Goal: Task Accomplishment & Management: Complete application form

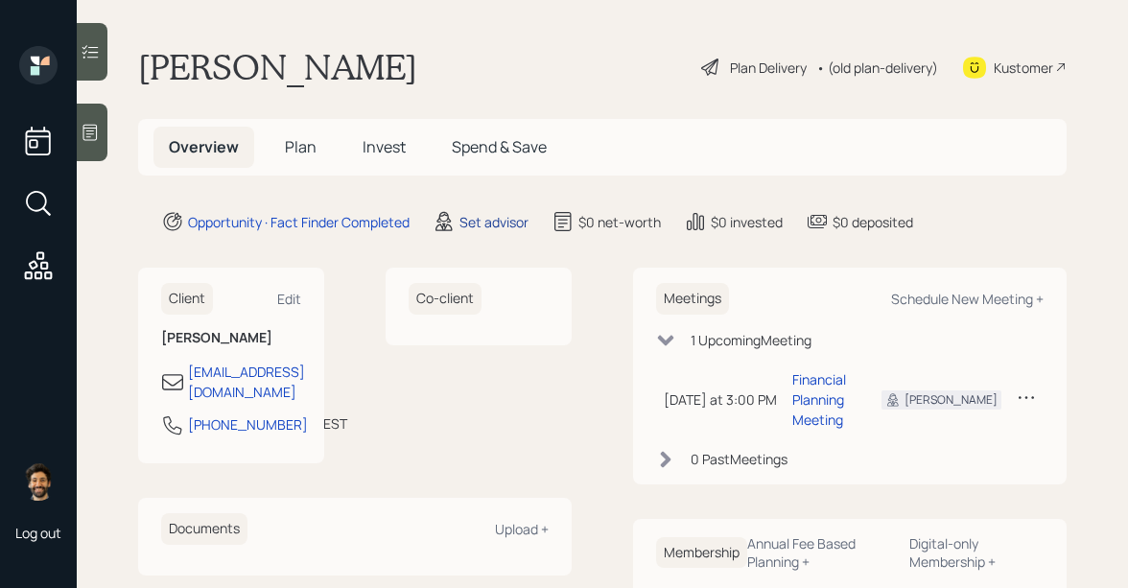
click at [507, 223] on div "Set advisor" at bounding box center [493, 222] width 69 height 20
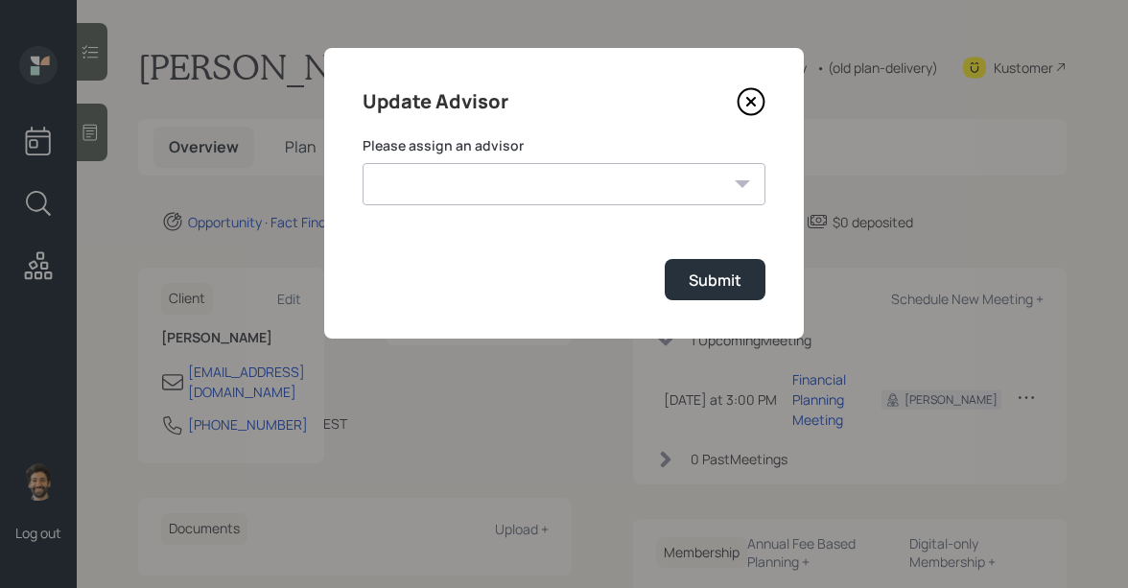
click at [566, 171] on select "Jonah Coleman Tyler End Michael Russo Treva Nostdahl Eric Schwartz James DiStas…" at bounding box center [563, 184] width 403 height 42
select select "f14b762f-c7c2-4b89-9227-8fa891345eea"
click at [362, 163] on select "Jonah Coleman Tyler End Michael Russo Treva Nostdahl Eric Schwartz James DiStas…" at bounding box center [563, 184] width 403 height 42
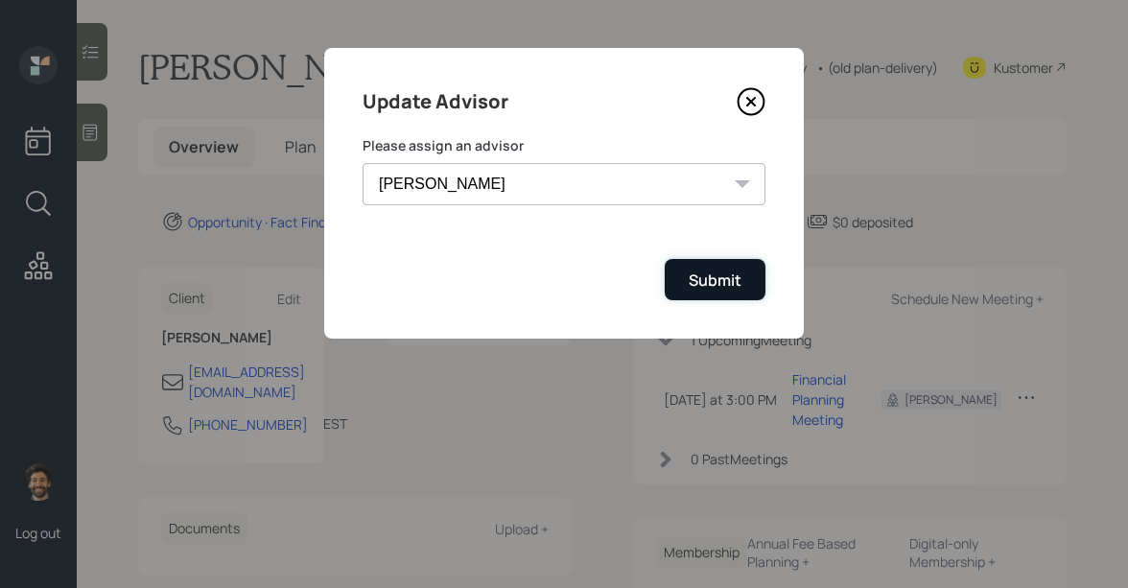
click at [718, 281] on div "Submit" at bounding box center [714, 279] width 53 height 21
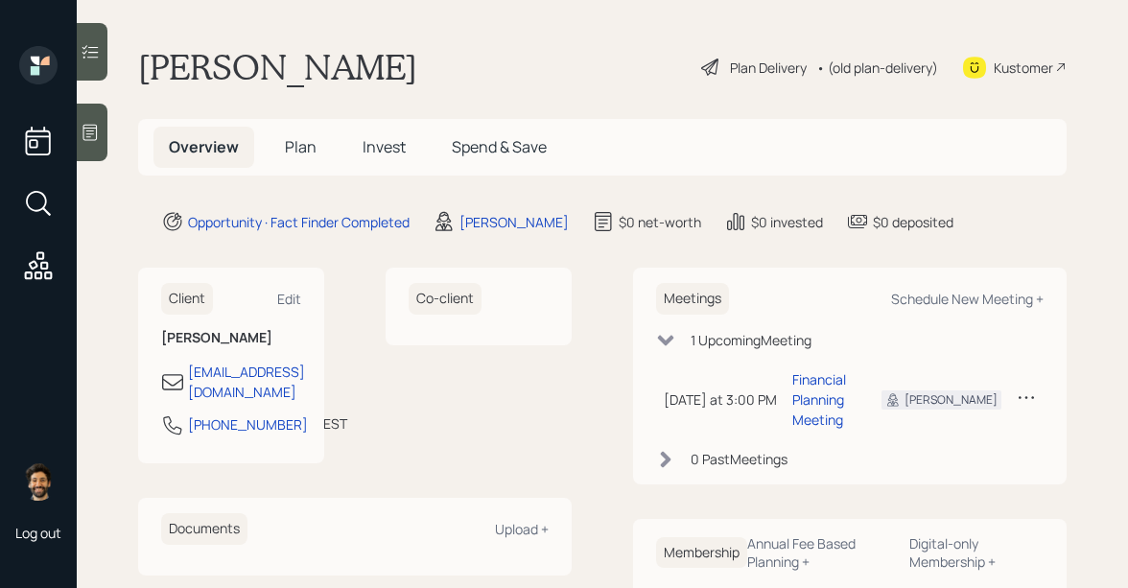
click at [317, 138] on h5 "Plan" at bounding box center [300, 147] width 62 height 41
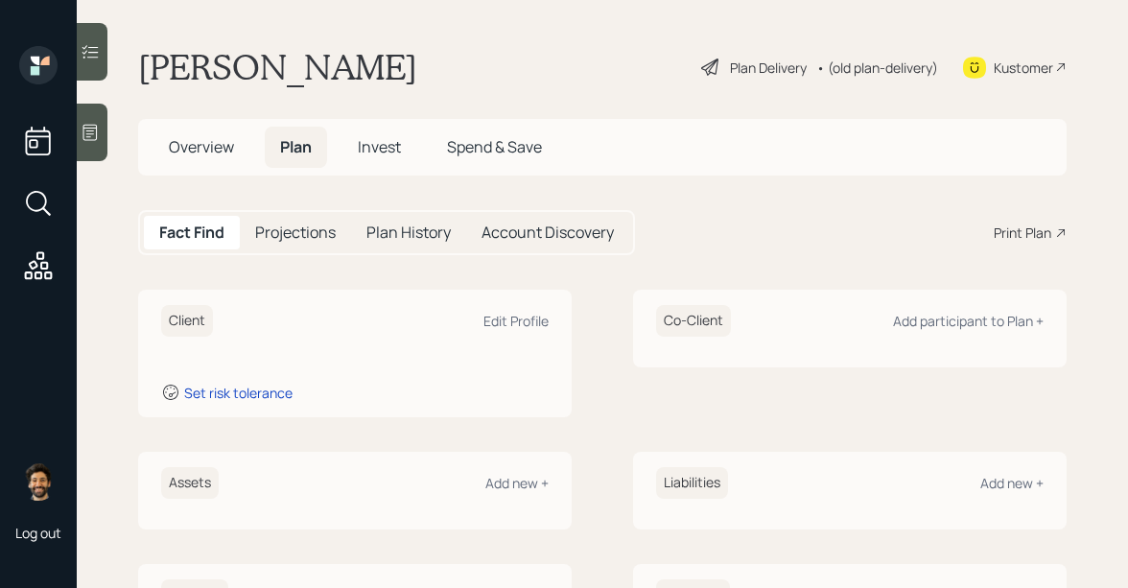
click at [95, 121] on div at bounding box center [92, 133] width 31 height 58
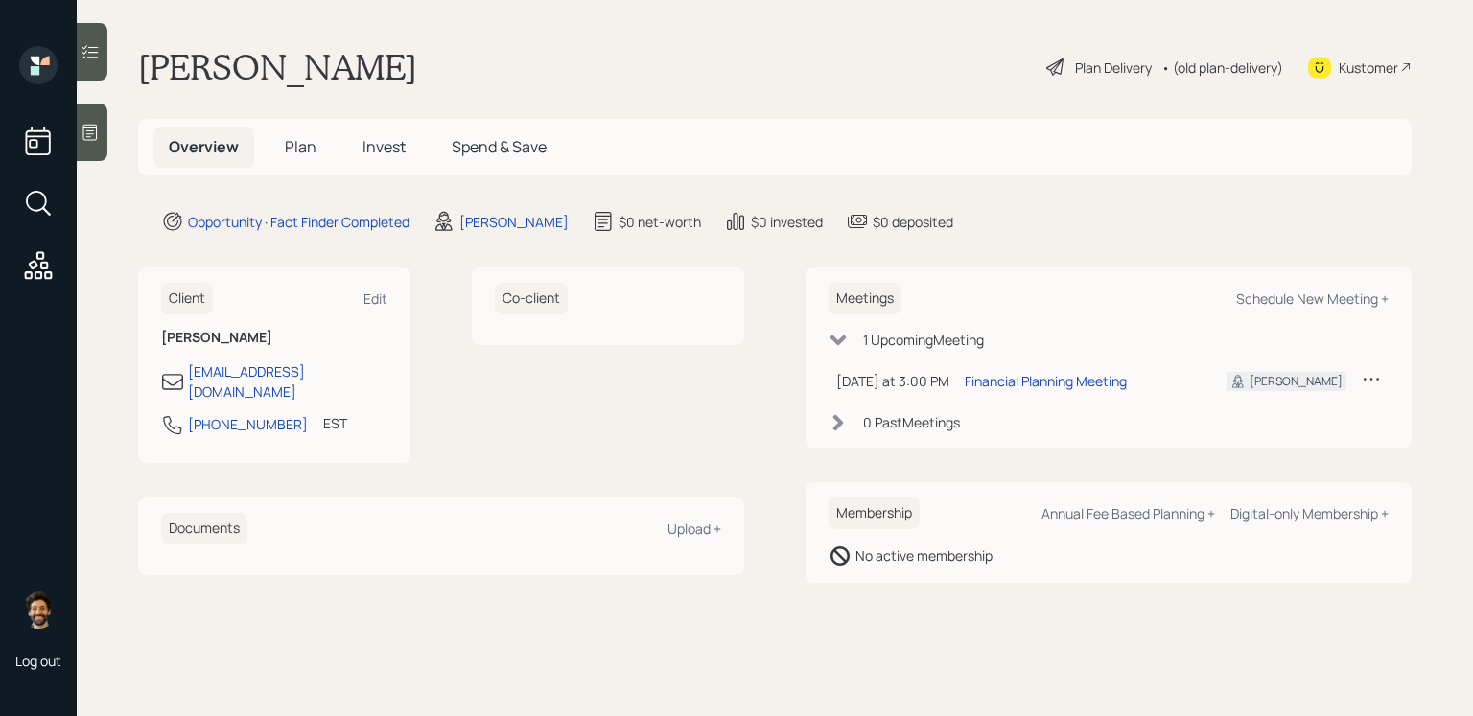
click at [291, 150] on span "Plan" at bounding box center [301, 146] width 32 height 21
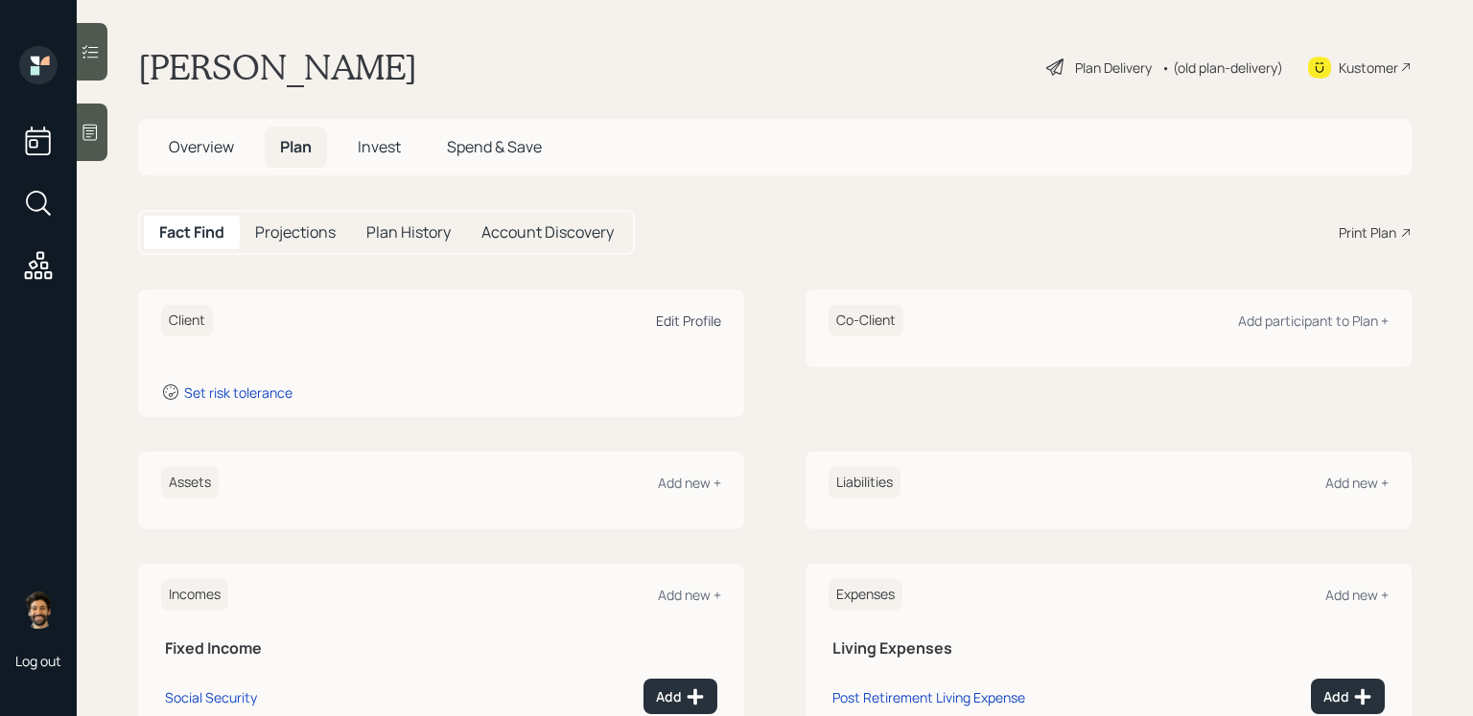
click at [680, 319] on div "Edit Profile" at bounding box center [688, 321] width 65 height 18
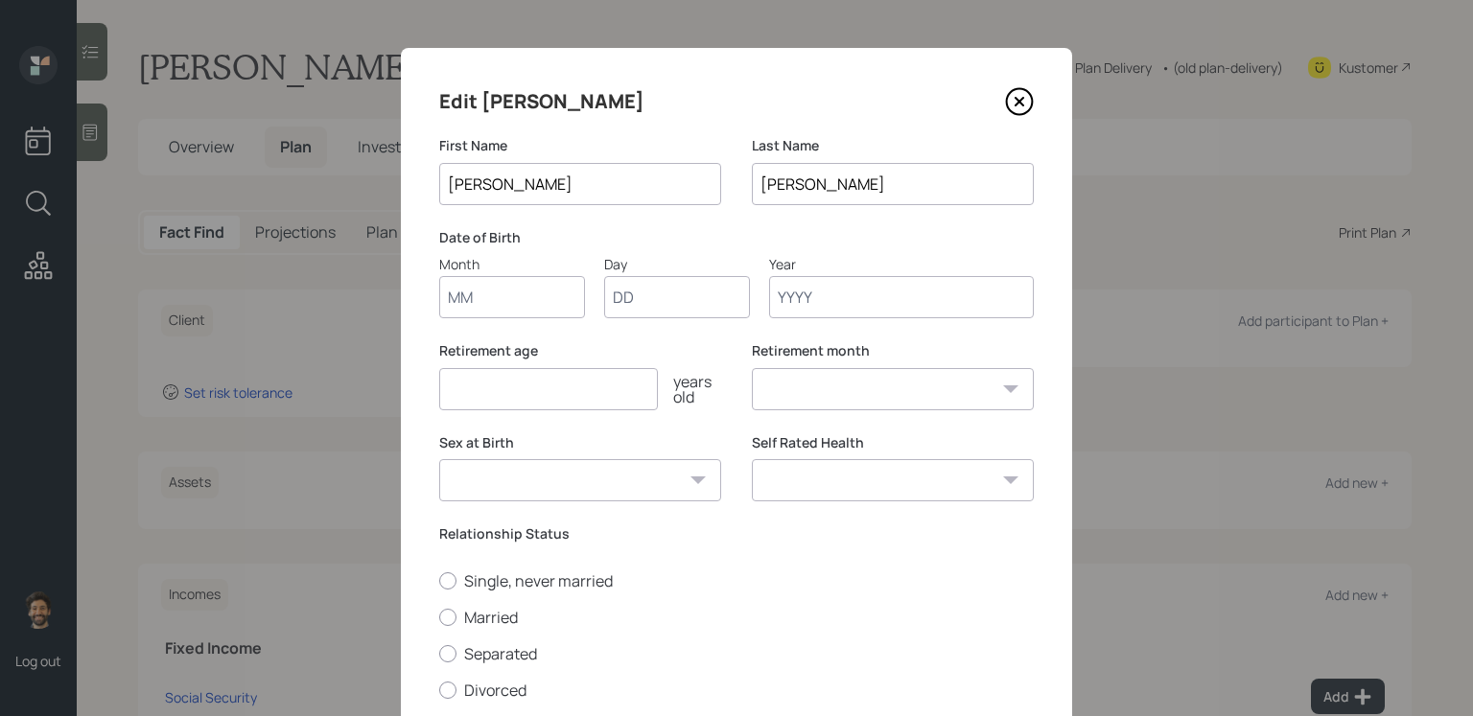
click at [481, 300] on input "Month" at bounding box center [512, 297] width 146 height 42
type input "01"
type input "1955"
select select "1"
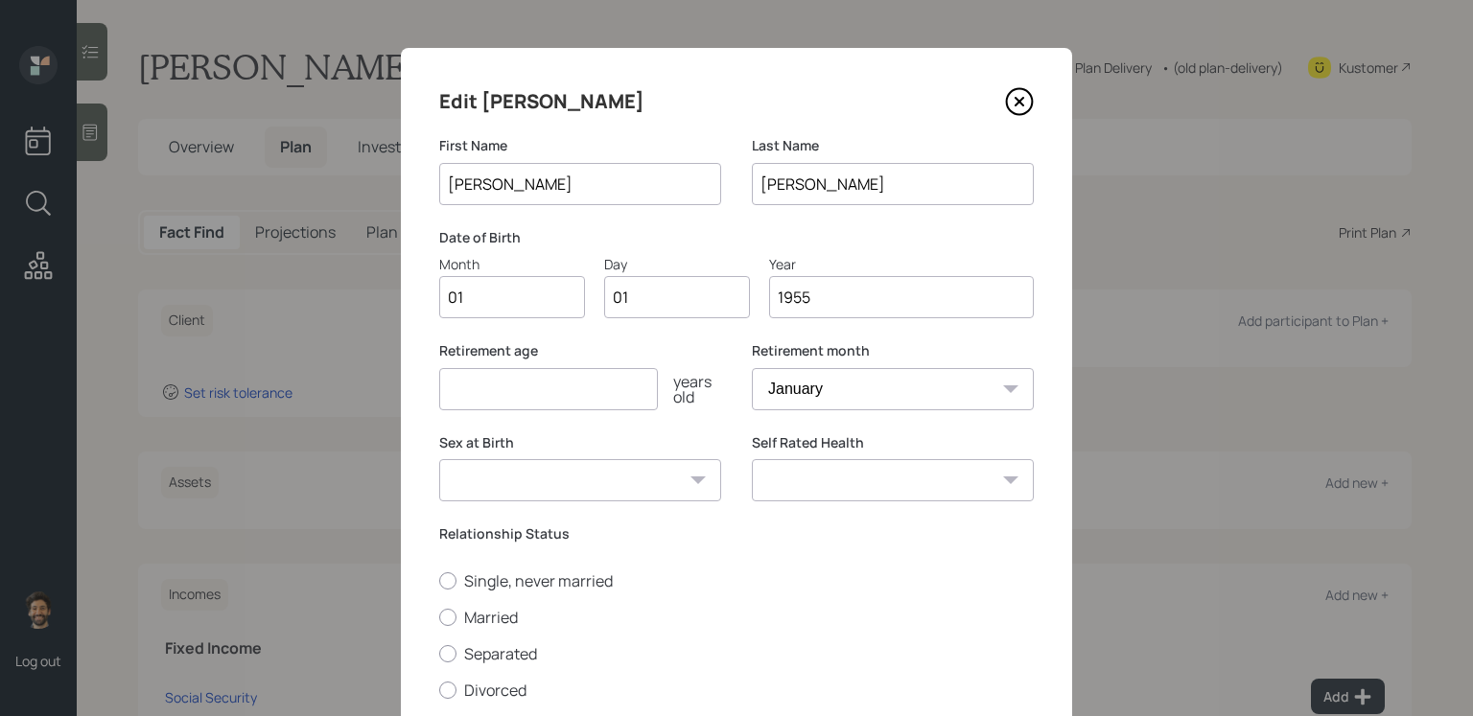
type input "1955"
click at [467, 388] on input "number" at bounding box center [548, 389] width 219 height 42
type input "65"
click at [483, 587] on label "Married" at bounding box center [736, 617] width 594 height 21
click at [439, 587] on input "Married" at bounding box center [438, 617] width 1 height 1
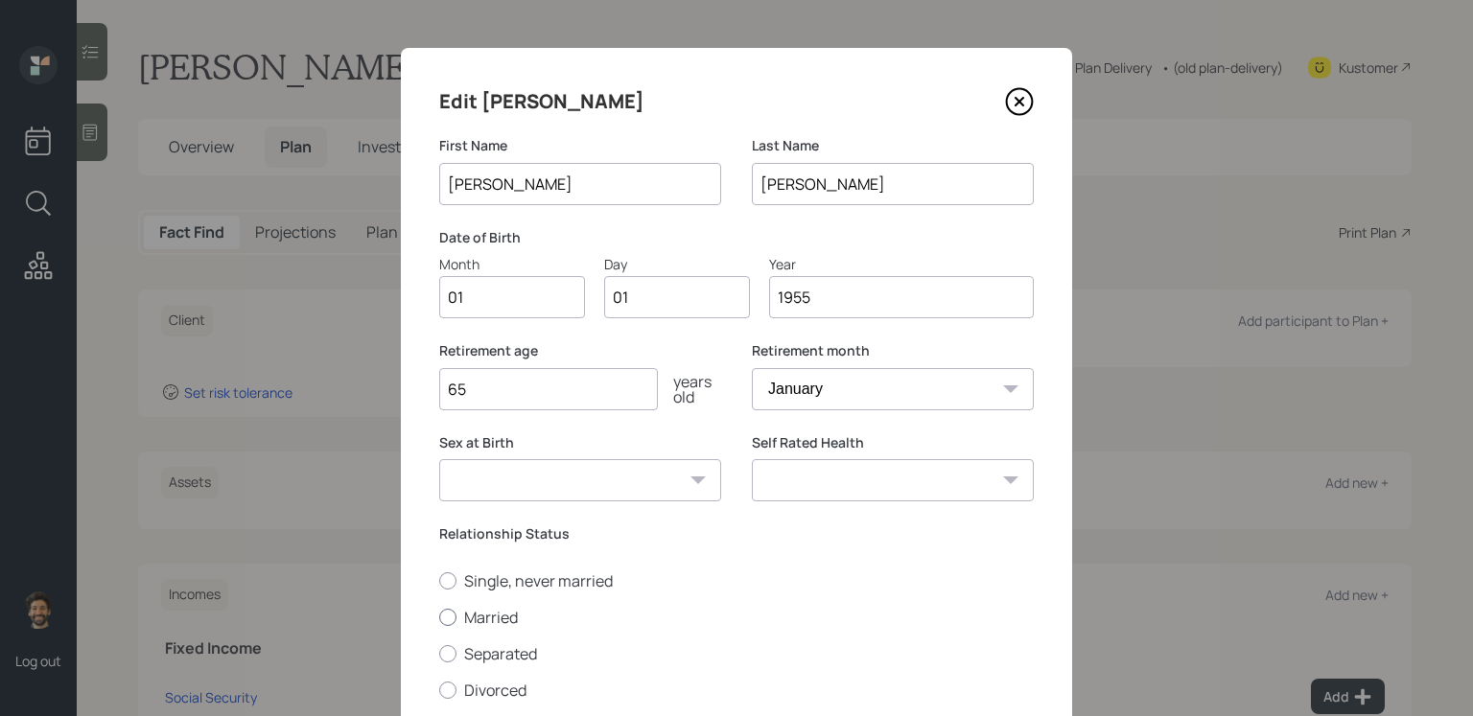
radio input "true"
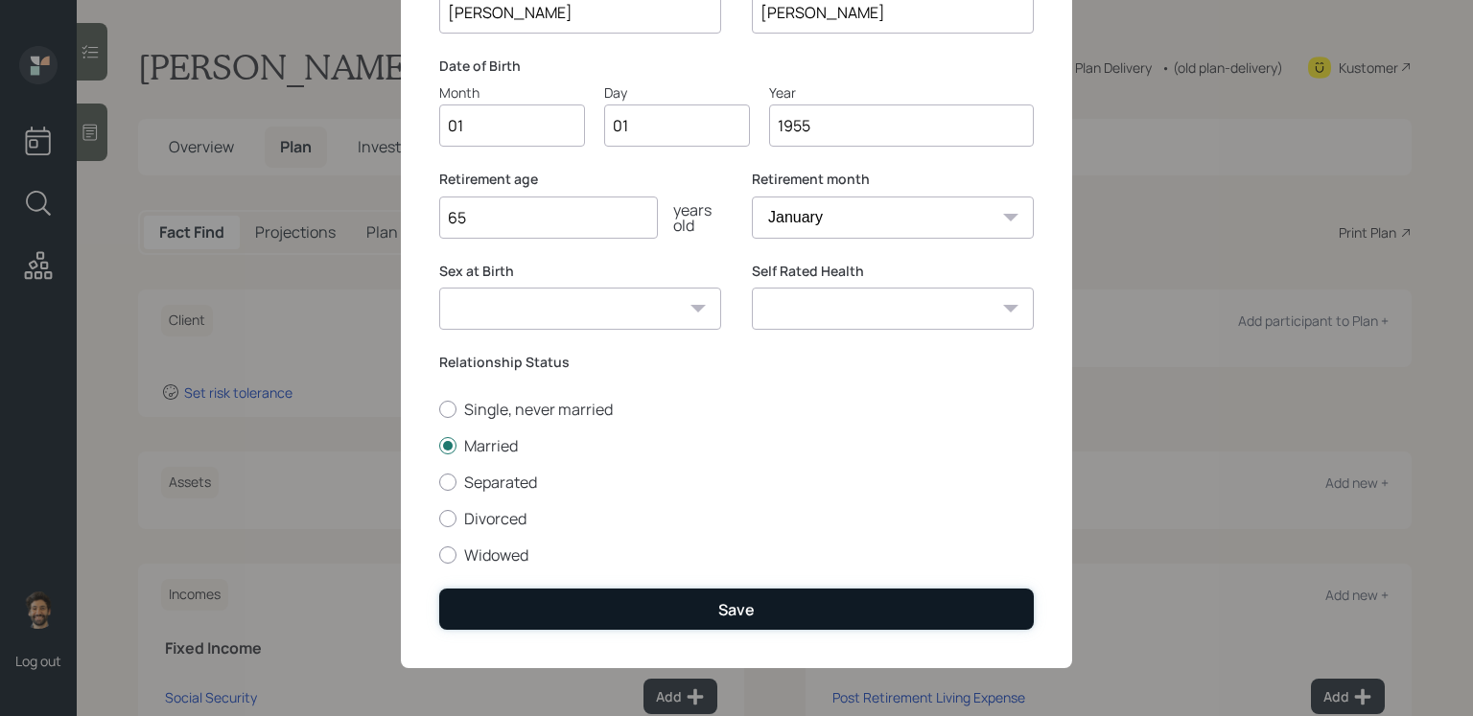
click at [499, 587] on button "Save" at bounding box center [736, 609] width 594 height 41
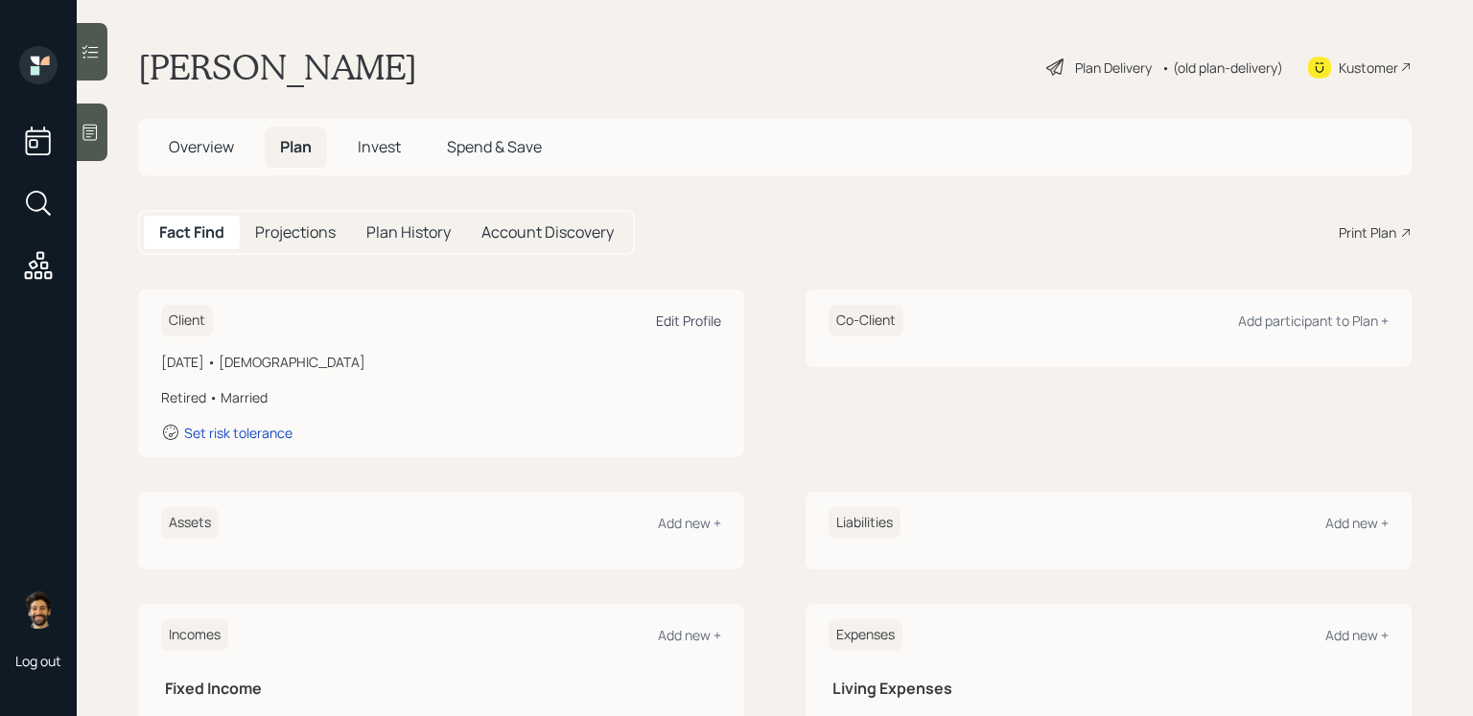
click at [677, 319] on div "Edit Profile" at bounding box center [688, 321] width 65 height 18
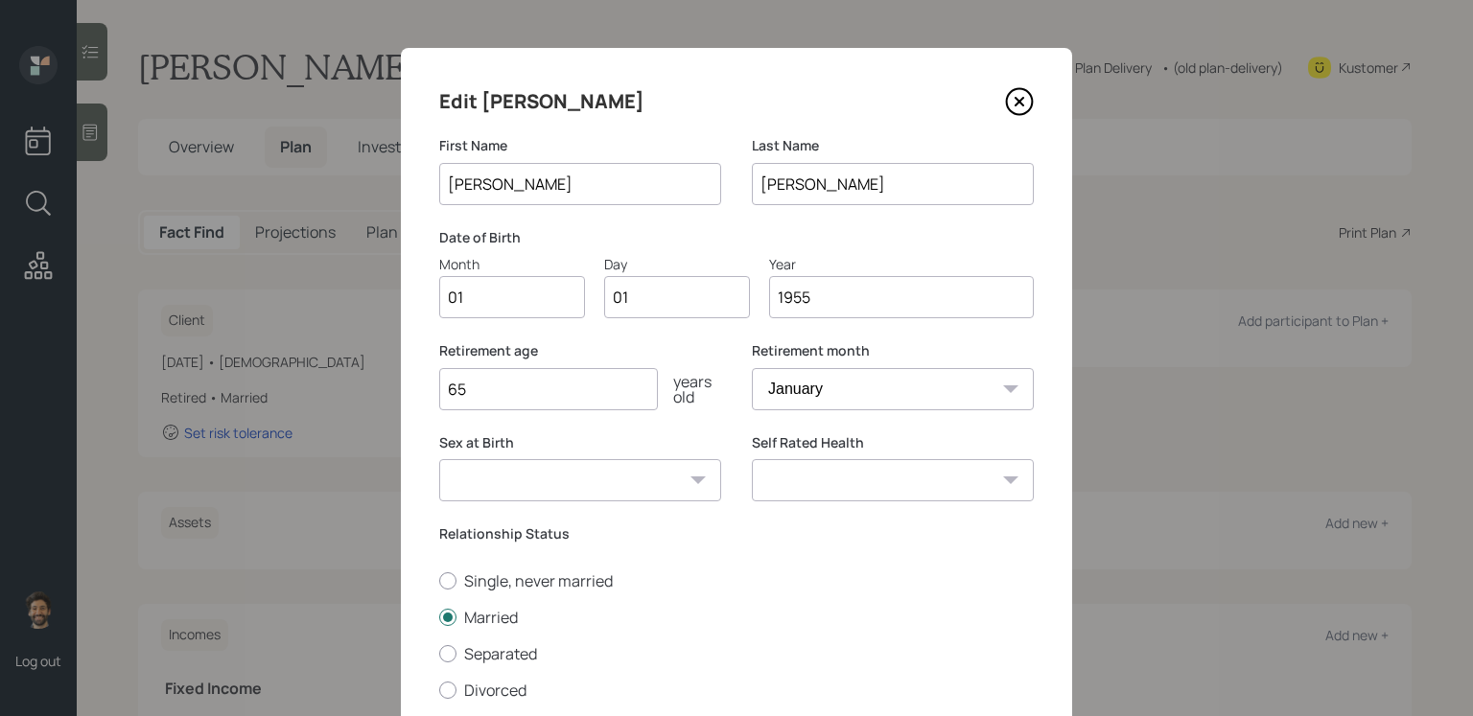
click at [827, 309] on input "1955" at bounding box center [901, 297] width 265 height 42
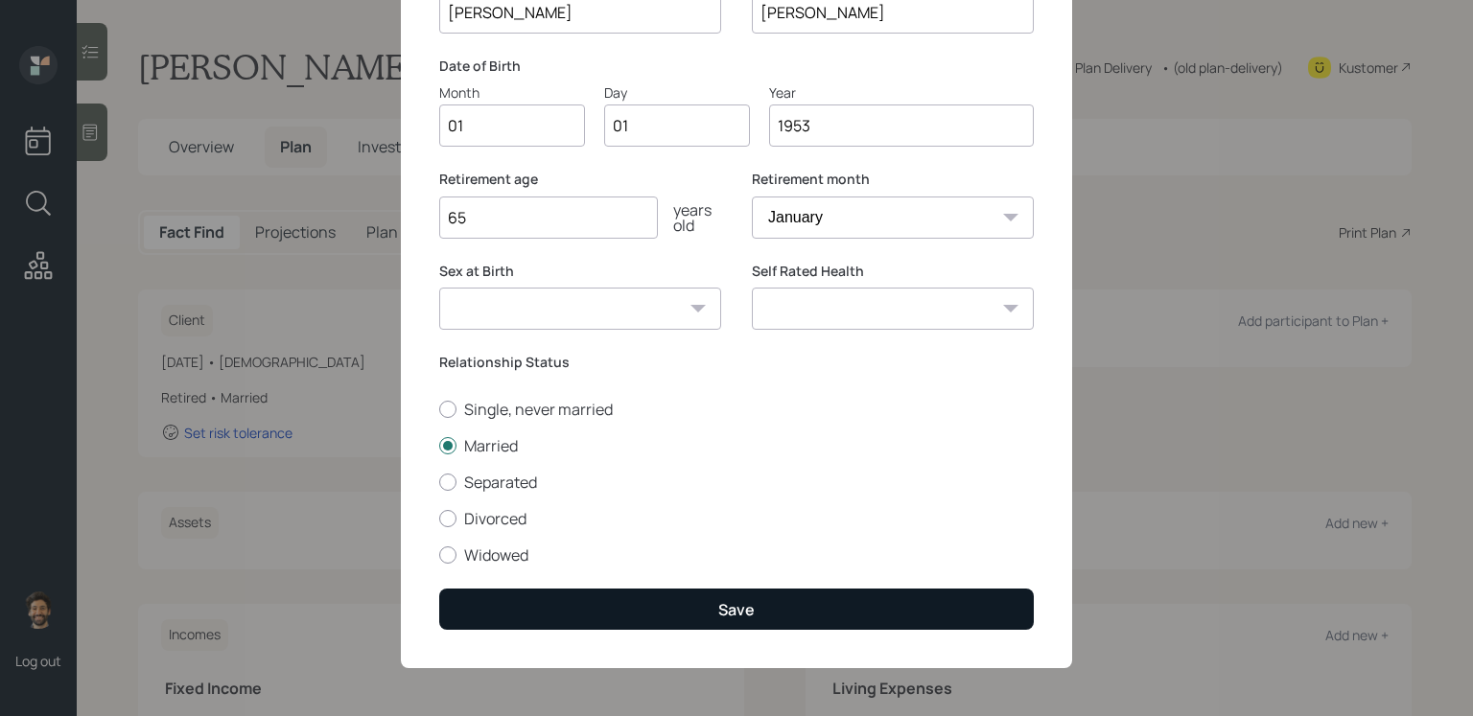
type input "1953"
click at [538, 587] on button "Save" at bounding box center [736, 609] width 594 height 41
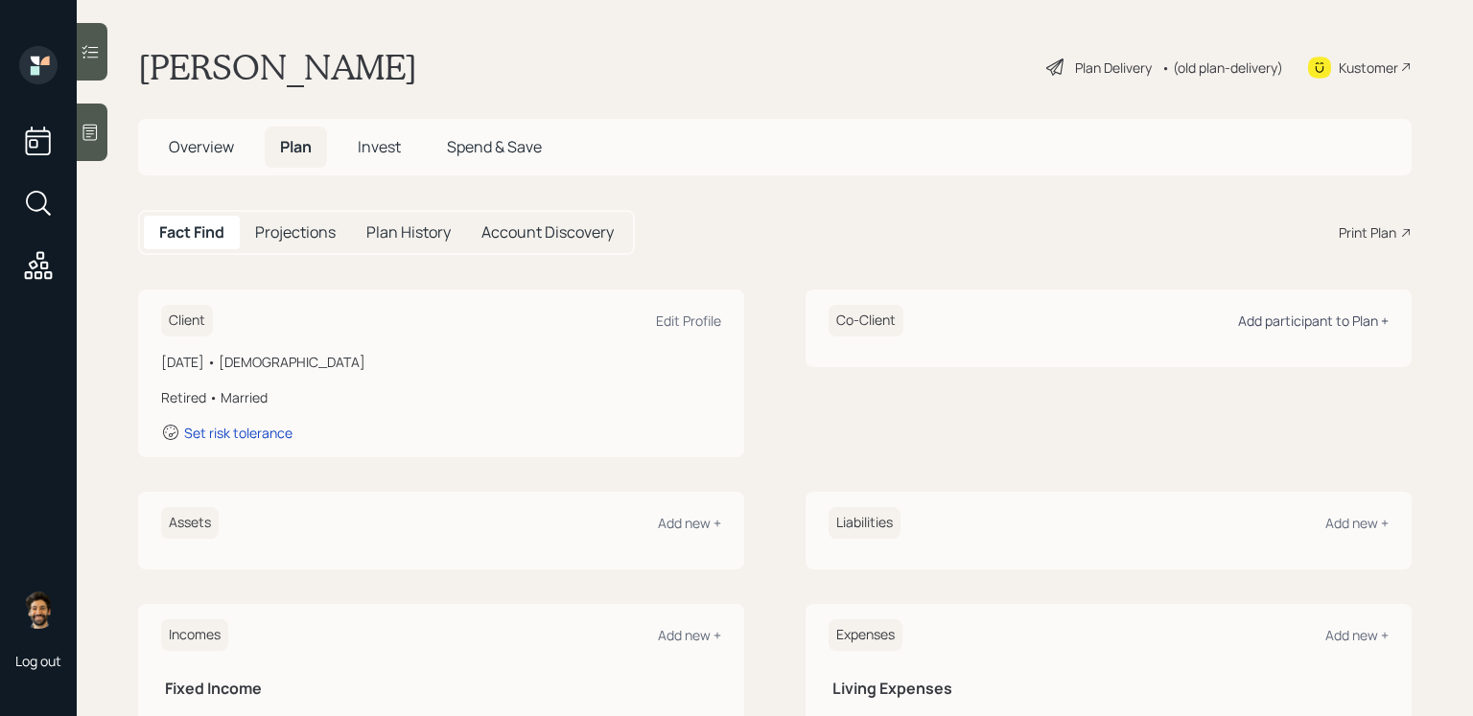
click at [1127, 318] on div "Add participant to Plan +" at bounding box center [1313, 321] width 151 height 18
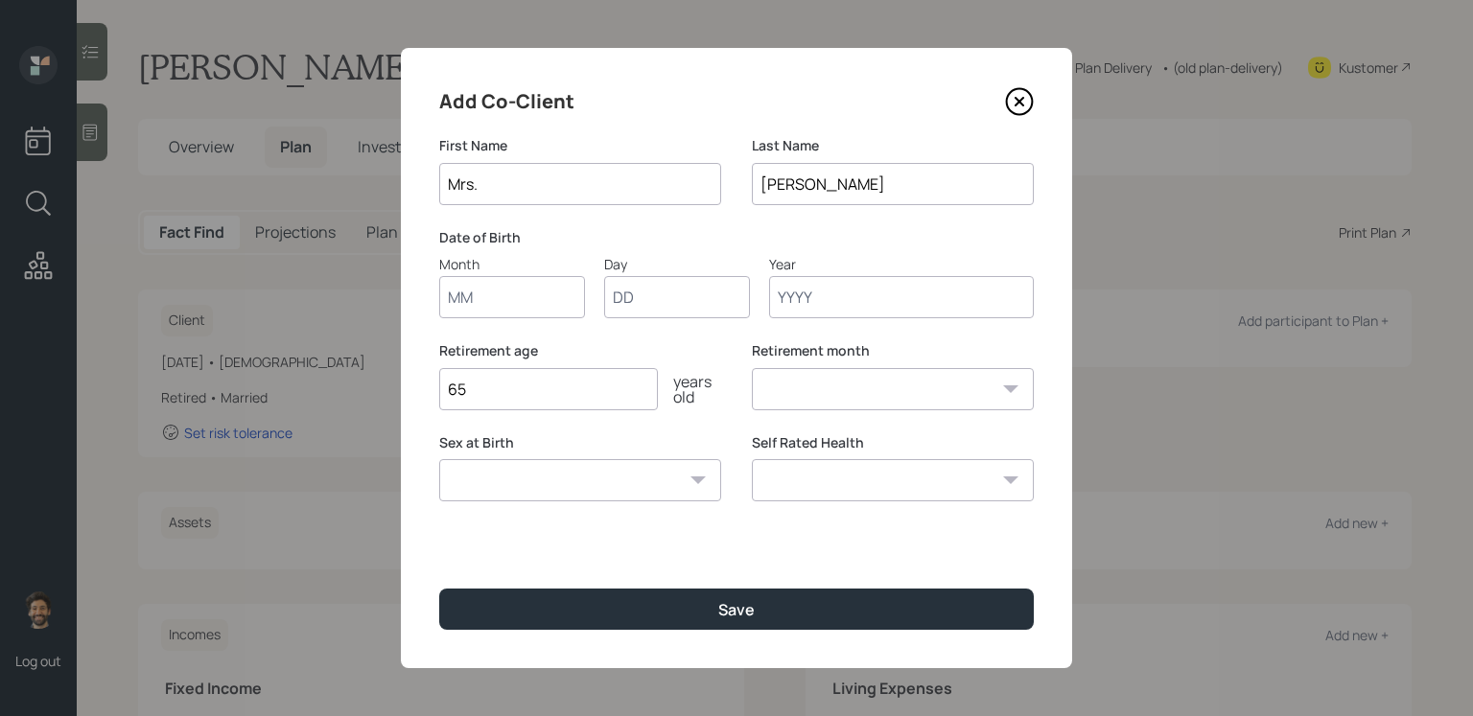
type input "Mrs."
click at [481, 305] on input "Month" at bounding box center [512, 297] width 146 height 42
type input "01"
type input "1955"
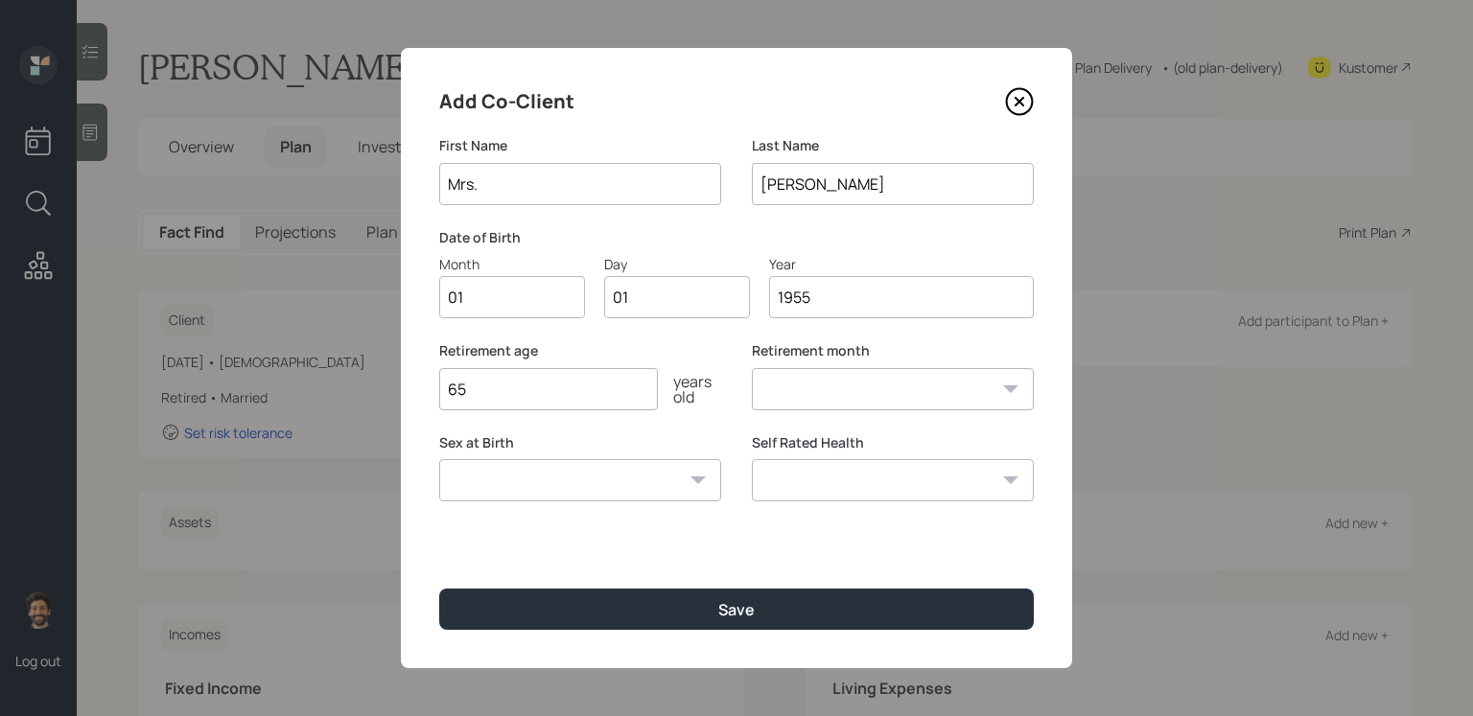
select select "1"
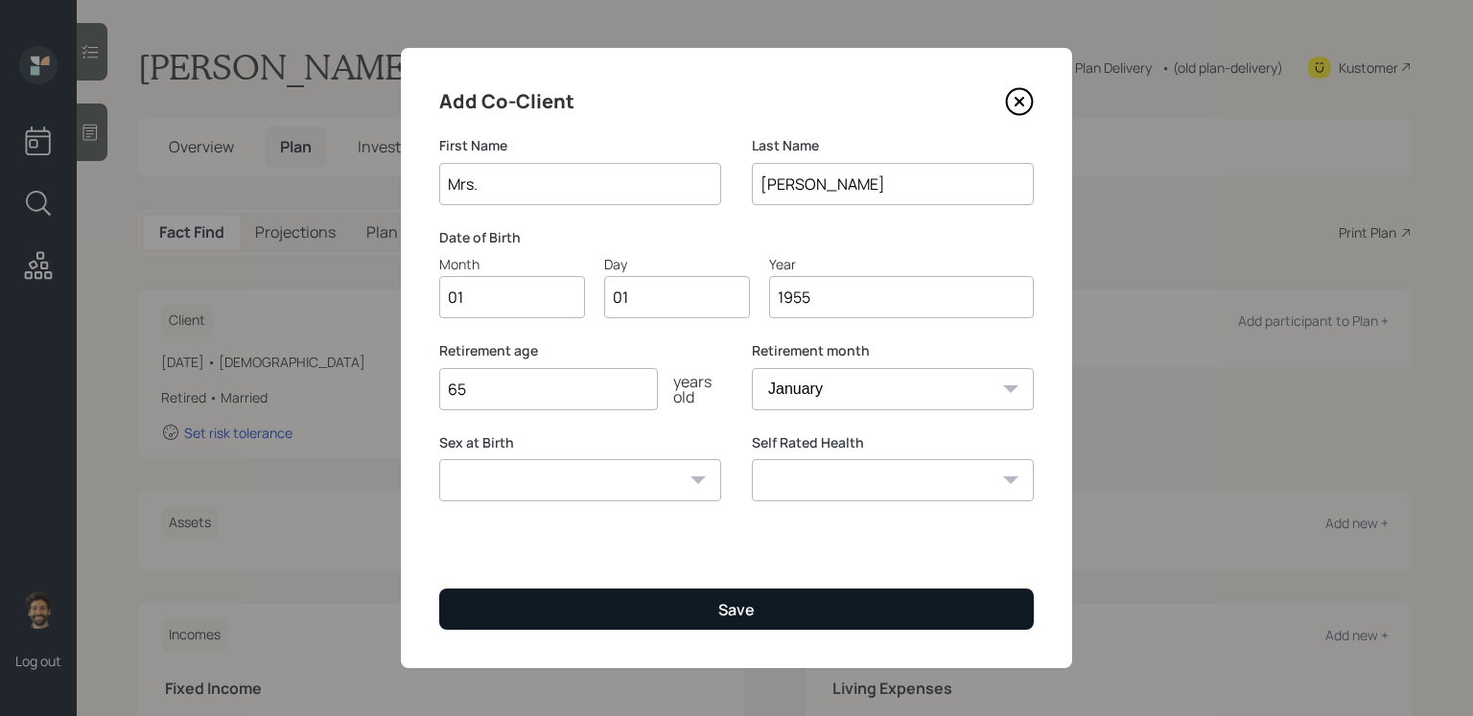
type input "1955"
click at [535, 587] on button "Save" at bounding box center [736, 609] width 594 height 41
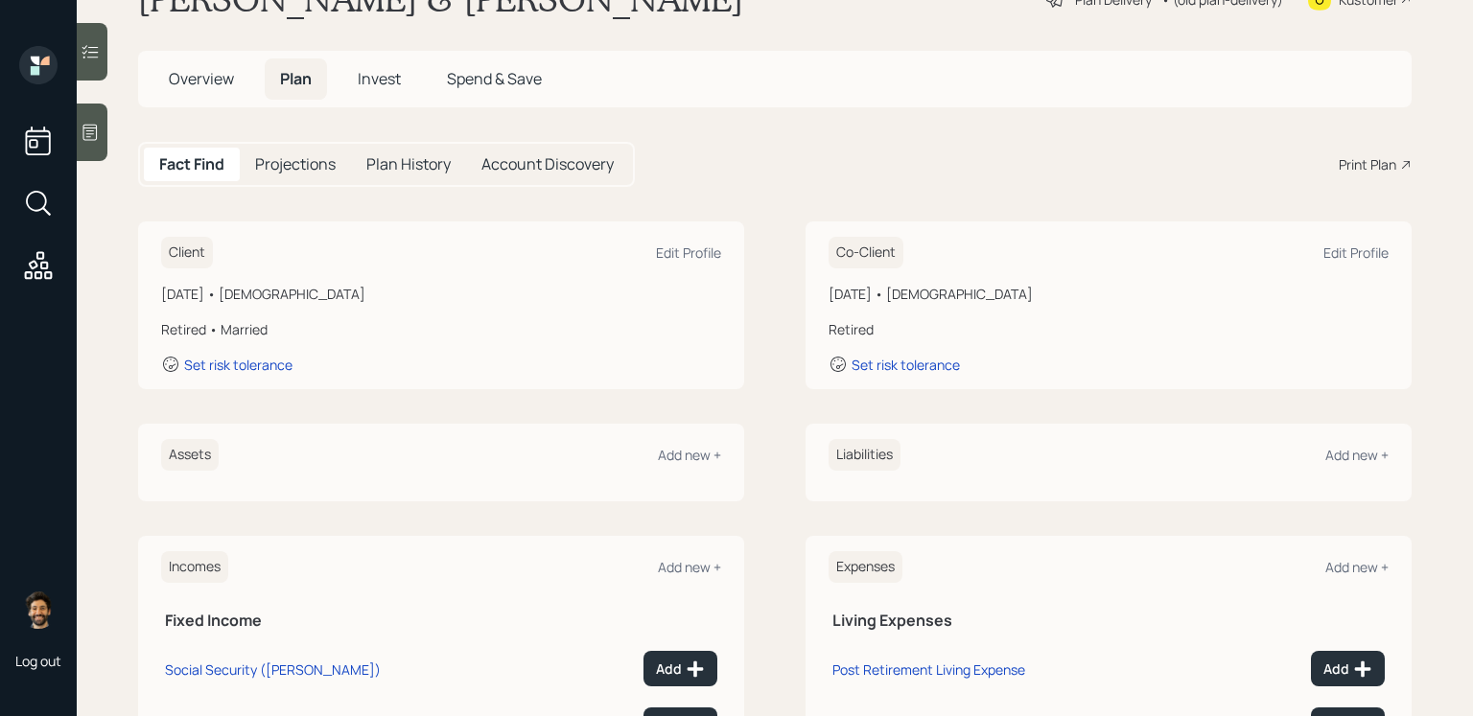
scroll to position [157, 0]
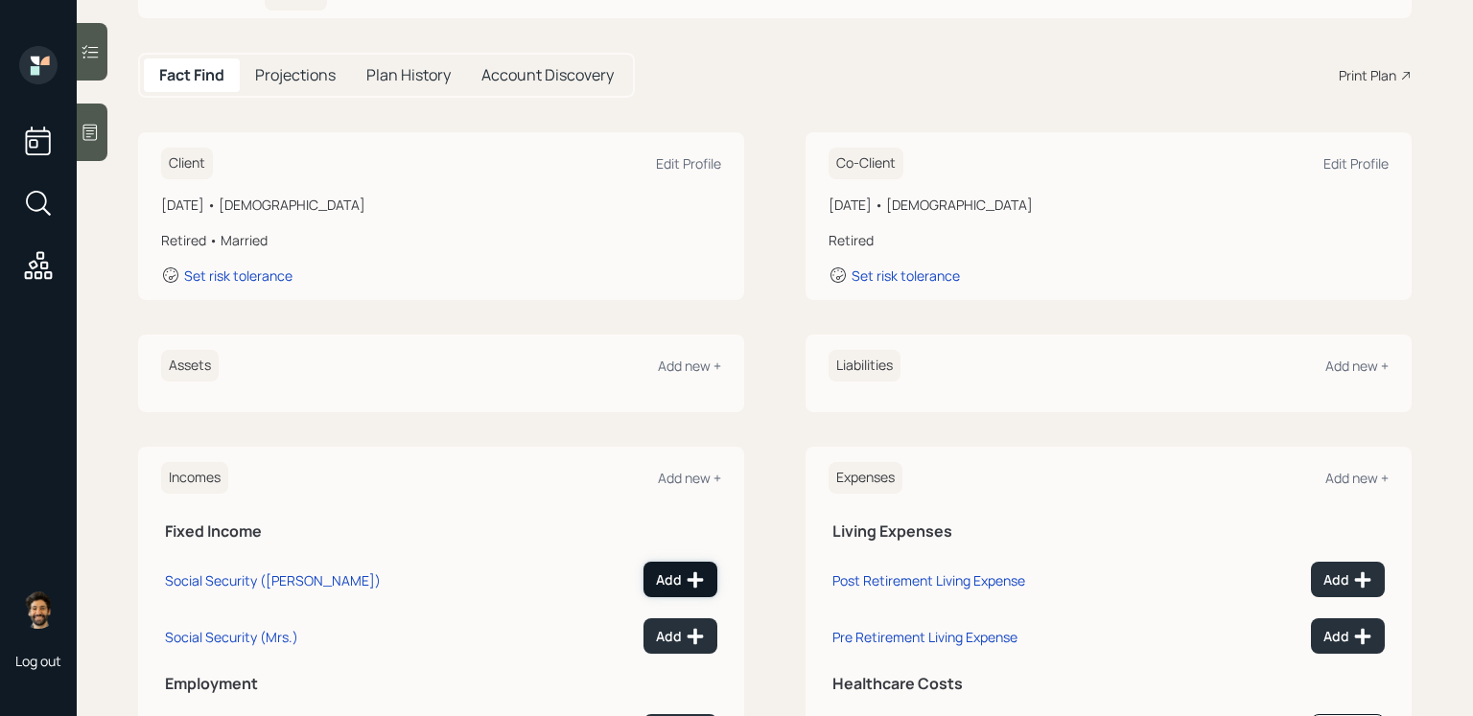
click at [674, 578] on div "Add" at bounding box center [680, 580] width 49 height 19
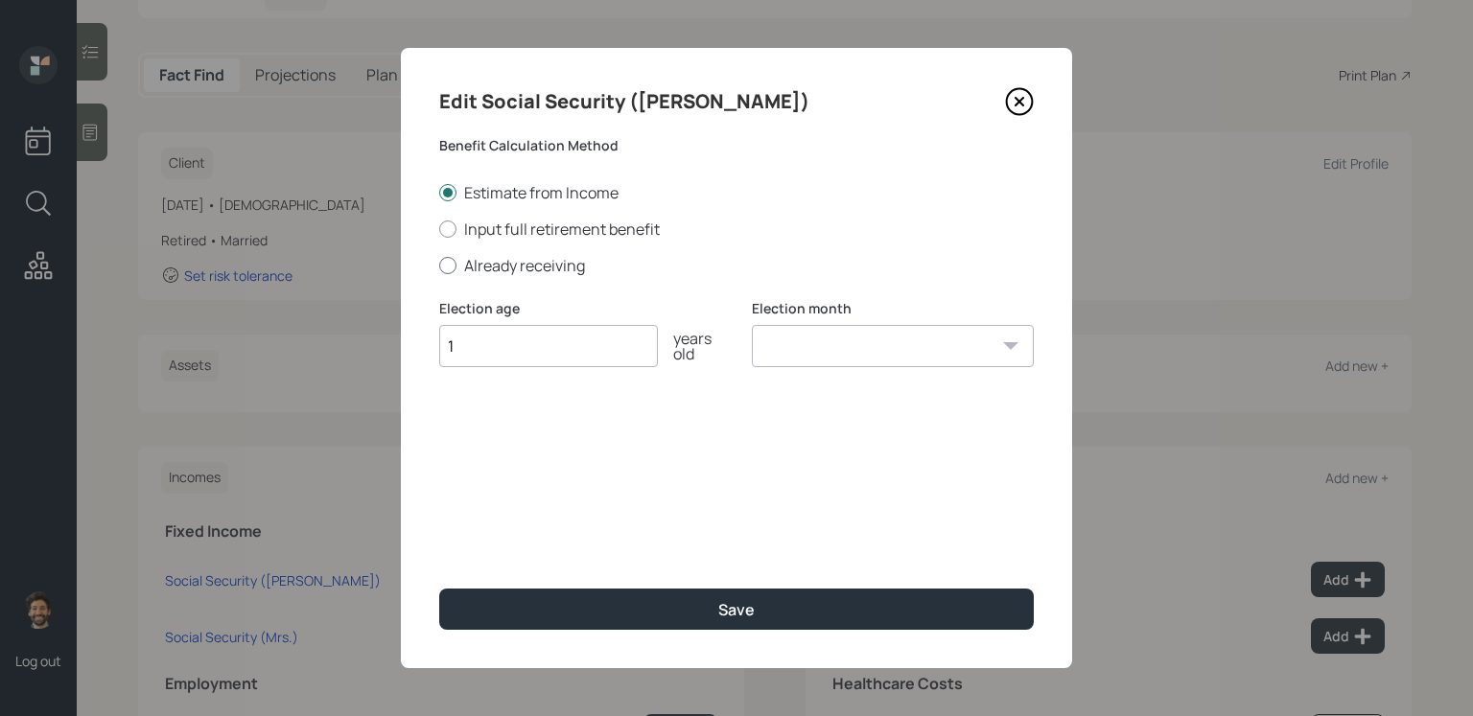
type input "1"
click at [509, 262] on label "Already receiving" at bounding box center [736, 265] width 594 height 21
click at [439, 265] on input "Already receiving" at bounding box center [438, 265] width 1 height 1
radio input "true"
click at [482, 480] on input "$" at bounding box center [736, 480] width 594 height 42
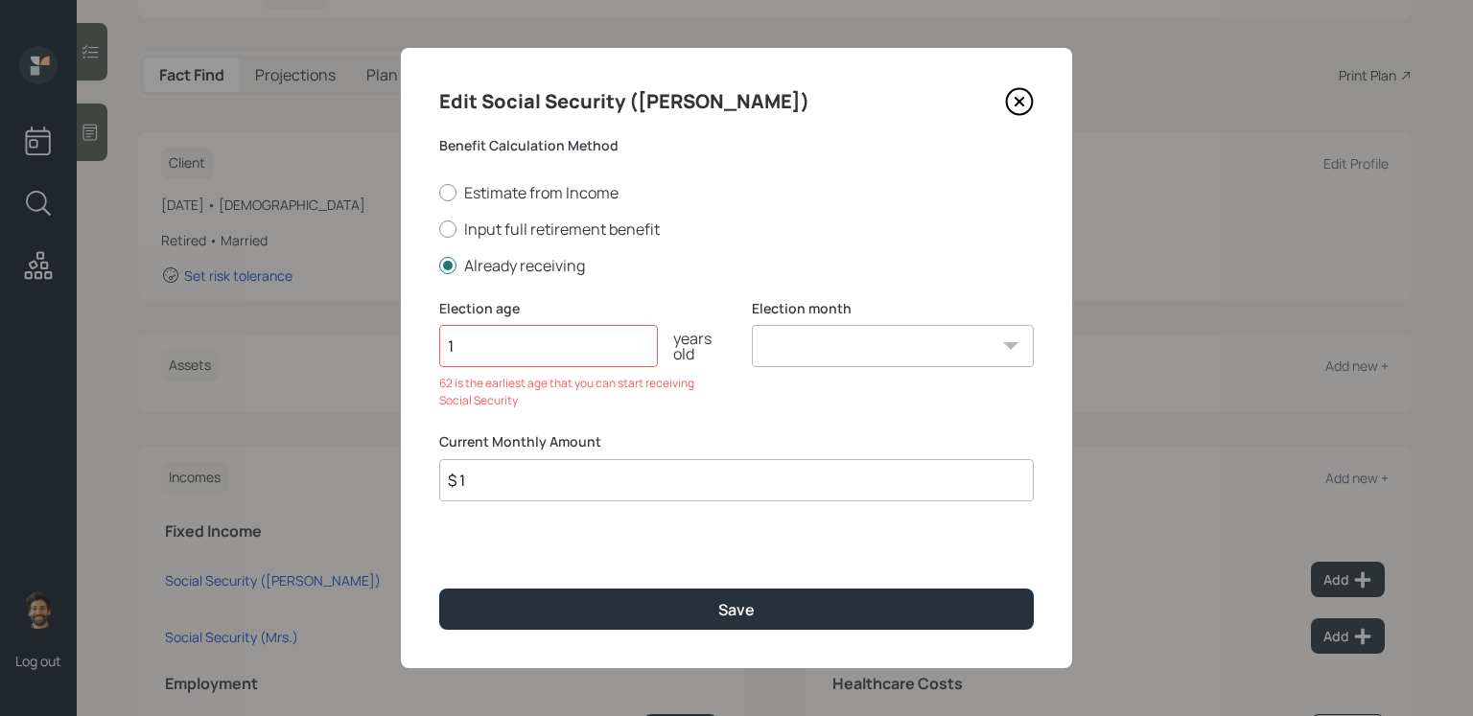
type input "$ 1"
click at [474, 359] on input "1" at bounding box center [548, 346] width 219 height 42
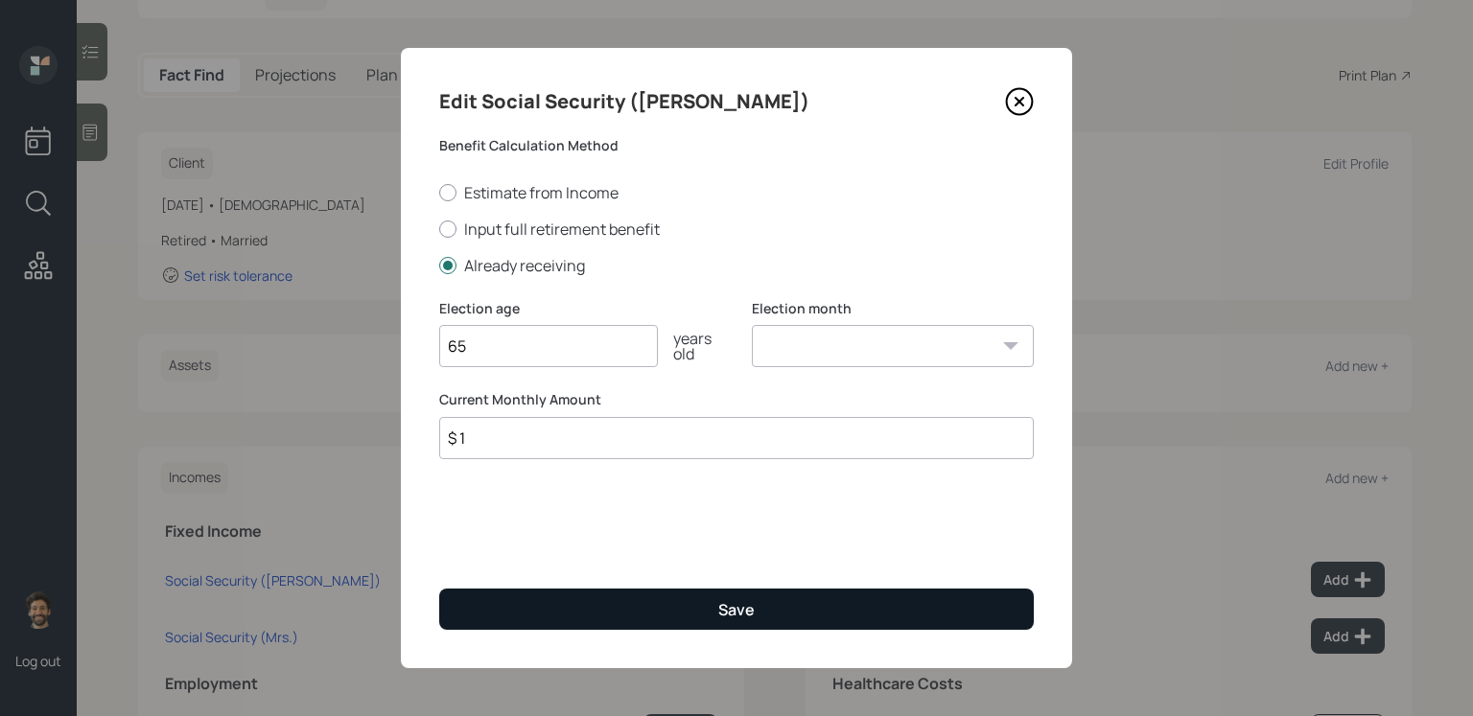
type input "65"
click at [492, 587] on button "Save" at bounding box center [736, 609] width 594 height 41
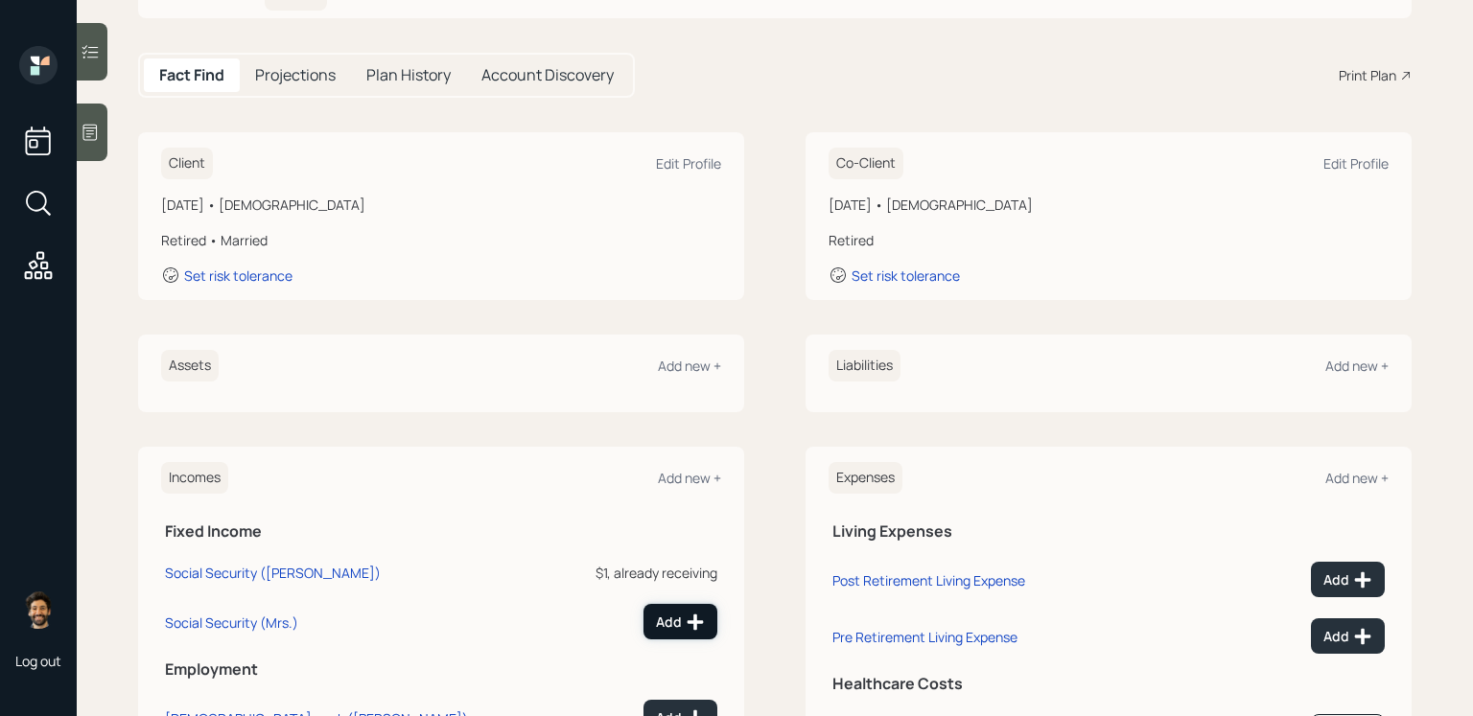
click at [684, 587] on div "Add" at bounding box center [680, 622] width 49 height 19
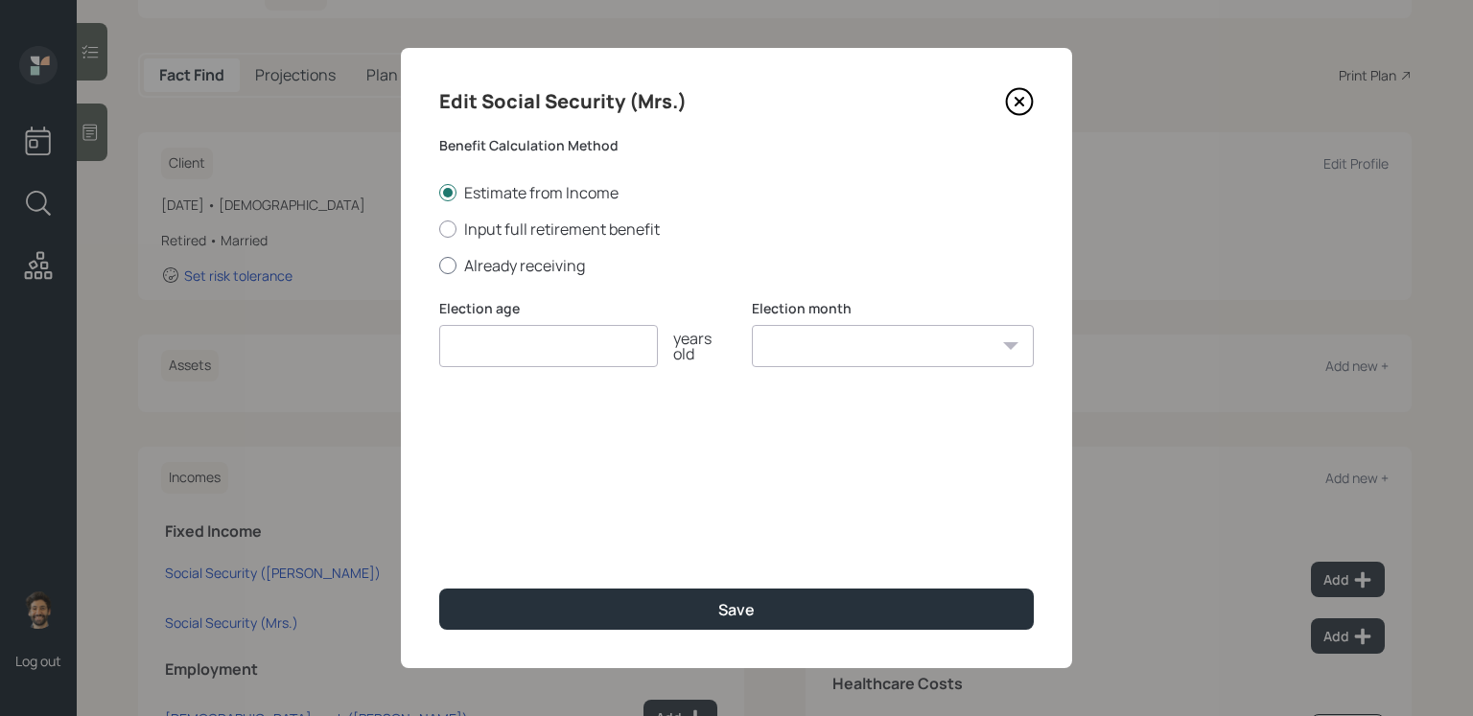
click at [471, 263] on label "Already receiving" at bounding box center [736, 265] width 594 height 21
click at [439, 265] on input "Already receiving" at bounding box center [438, 265] width 1 height 1
radio input "true"
click at [482, 339] on input "number" at bounding box center [548, 346] width 219 height 42
type input "65"
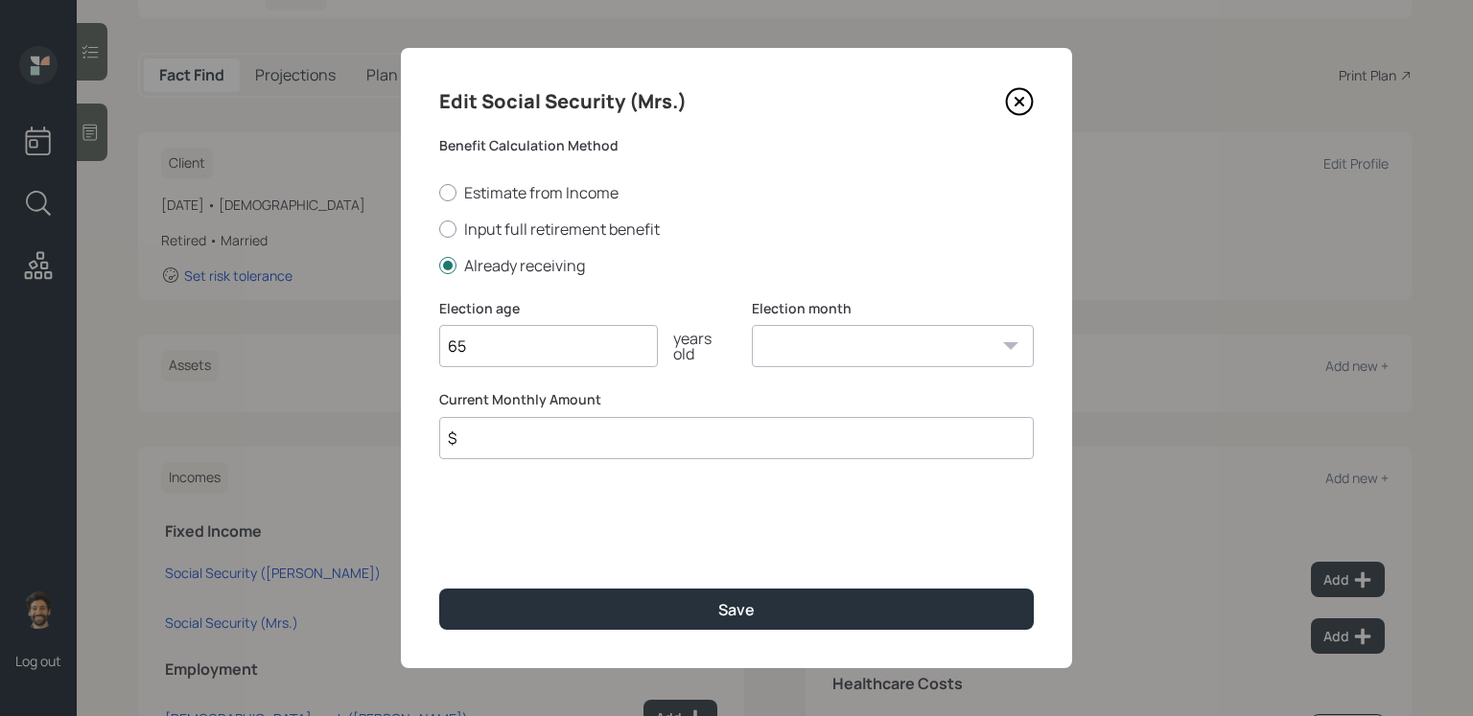
click at [489, 456] on input "$" at bounding box center [736, 438] width 594 height 42
type input "$ 1"
click at [493, 587] on div "Edit Social Security (Mrs.) Benefit Calculation Method Estimate from Income Inp…" at bounding box center [736, 358] width 671 height 620
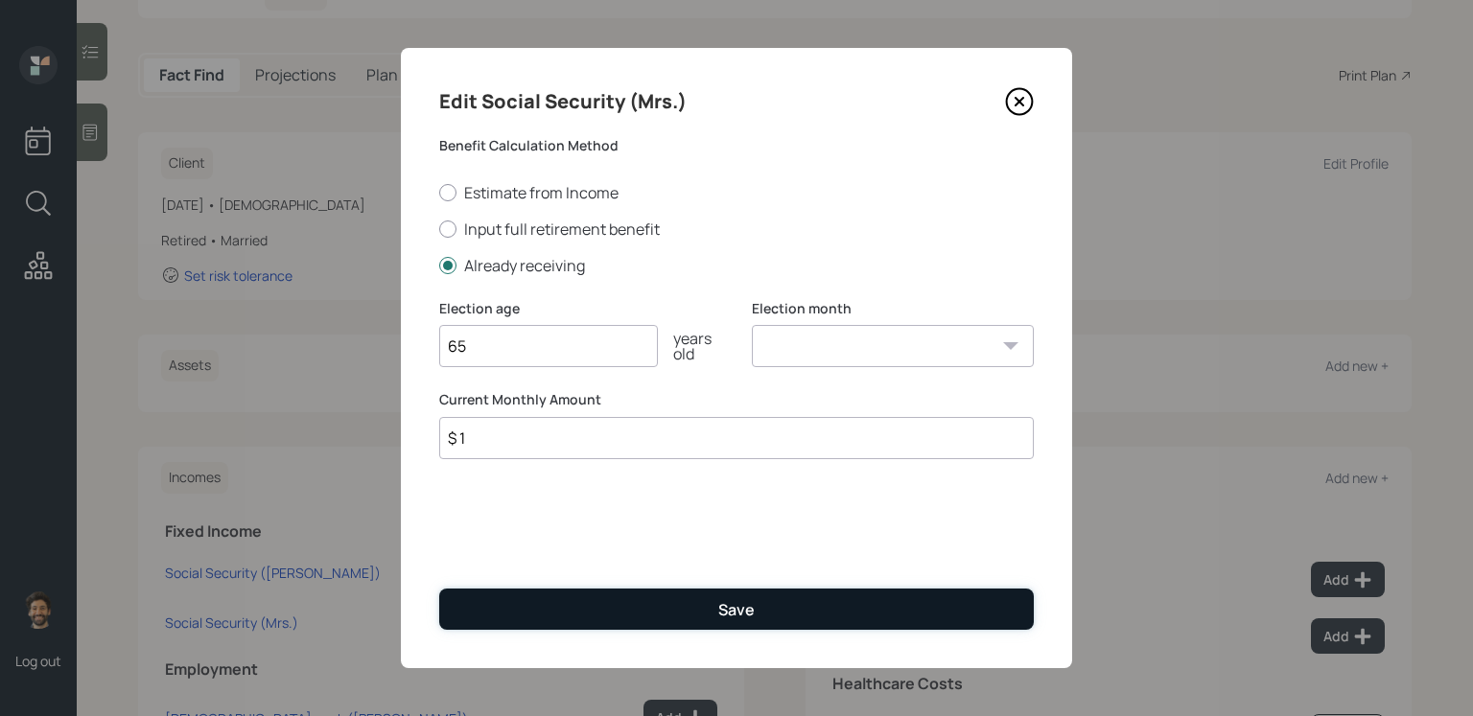
click at [482, 587] on button "Save" at bounding box center [736, 609] width 594 height 41
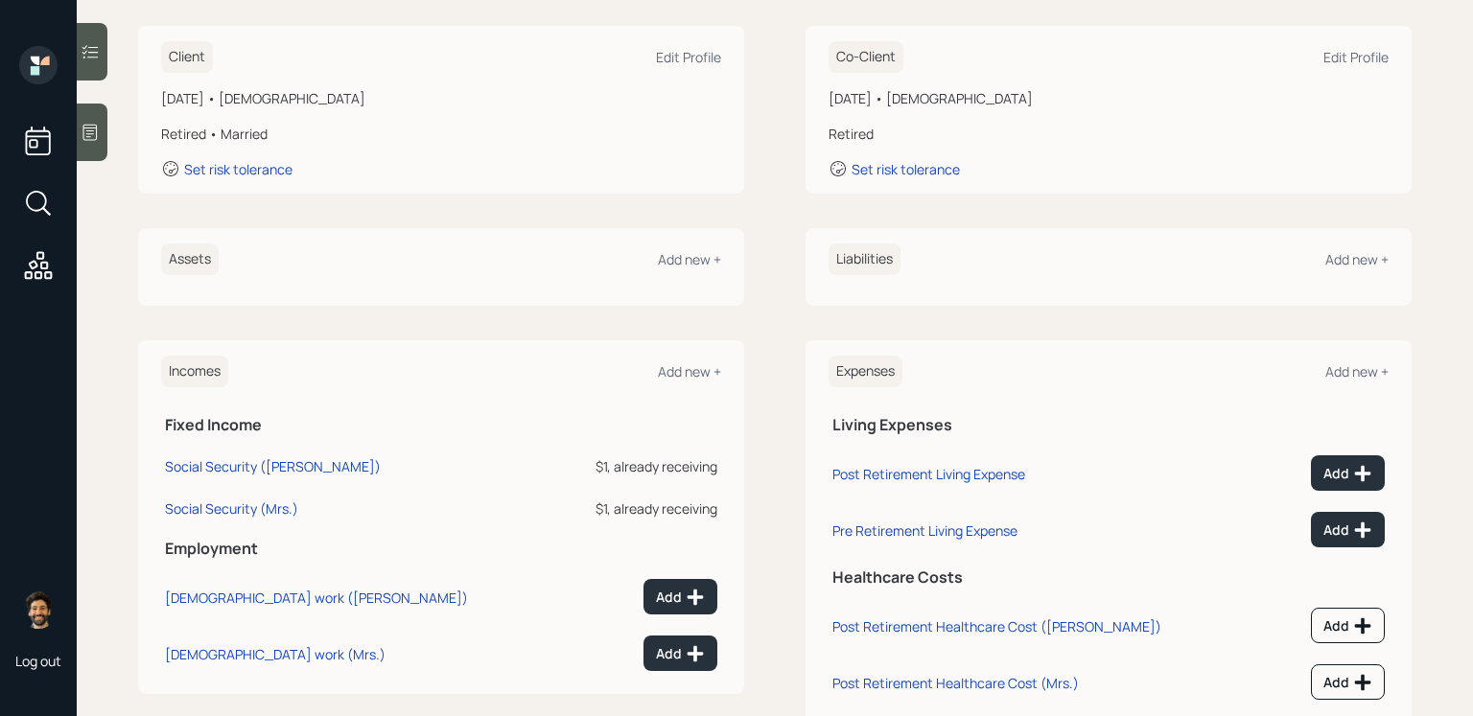
scroll to position [288, 0]
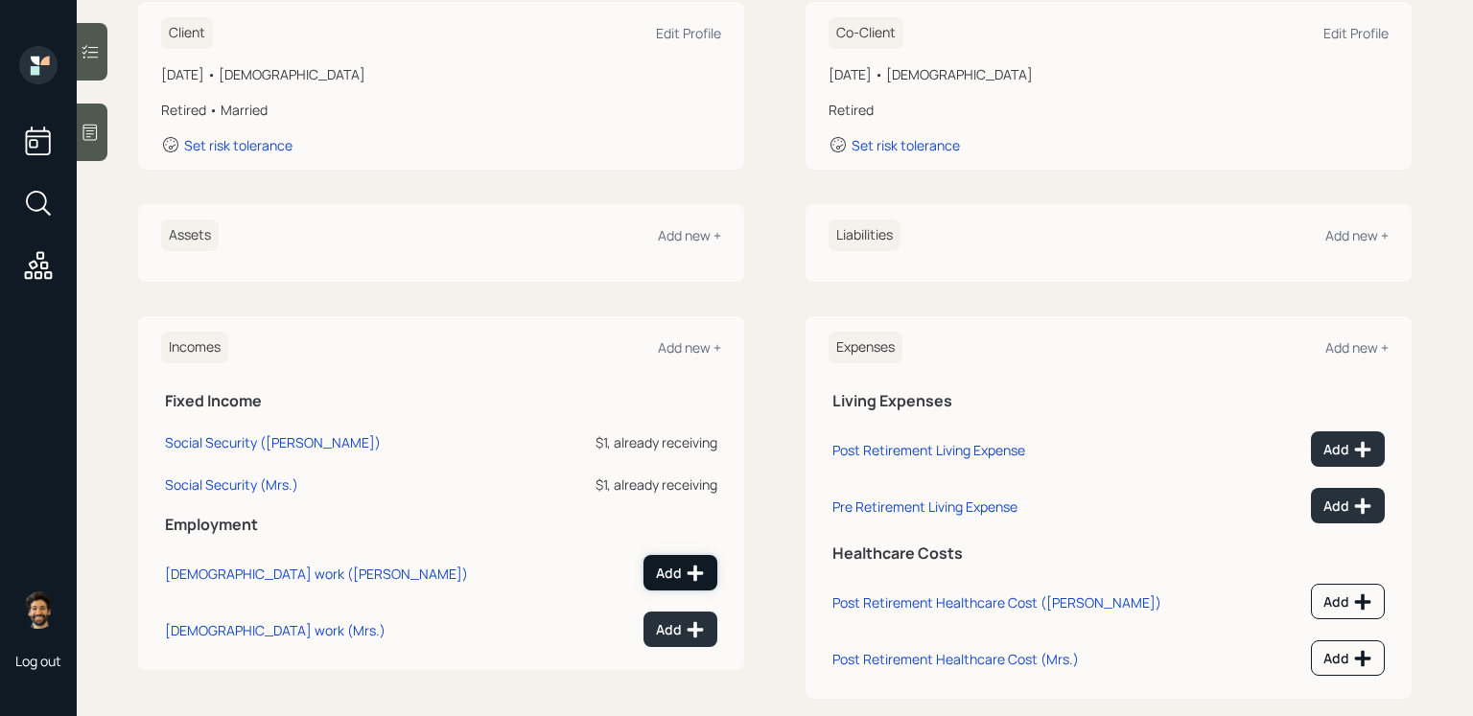
click at [680, 565] on div "Add" at bounding box center [680, 573] width 49 height 19
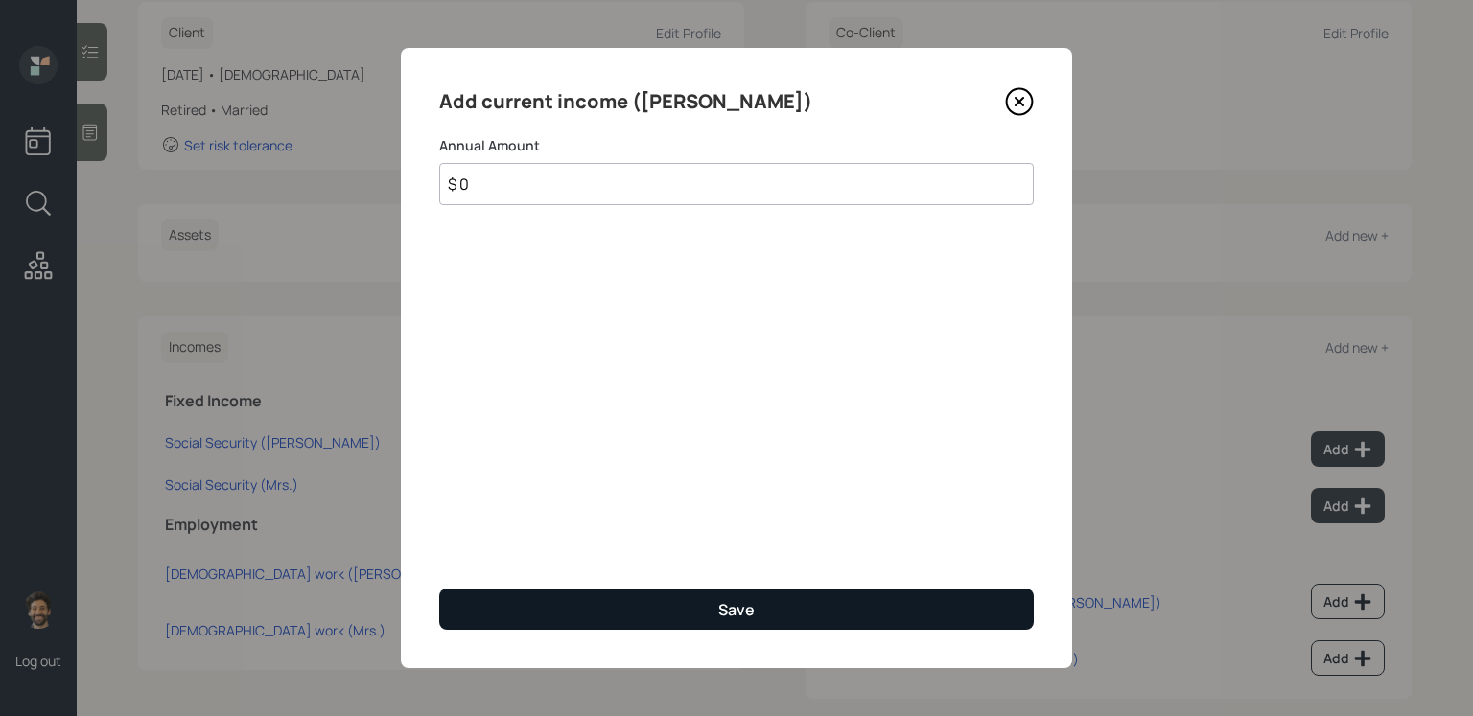
type input "$ 0"
click at [683, 587] on button "Save" at bounding box center [736, 609] width 594 height 41
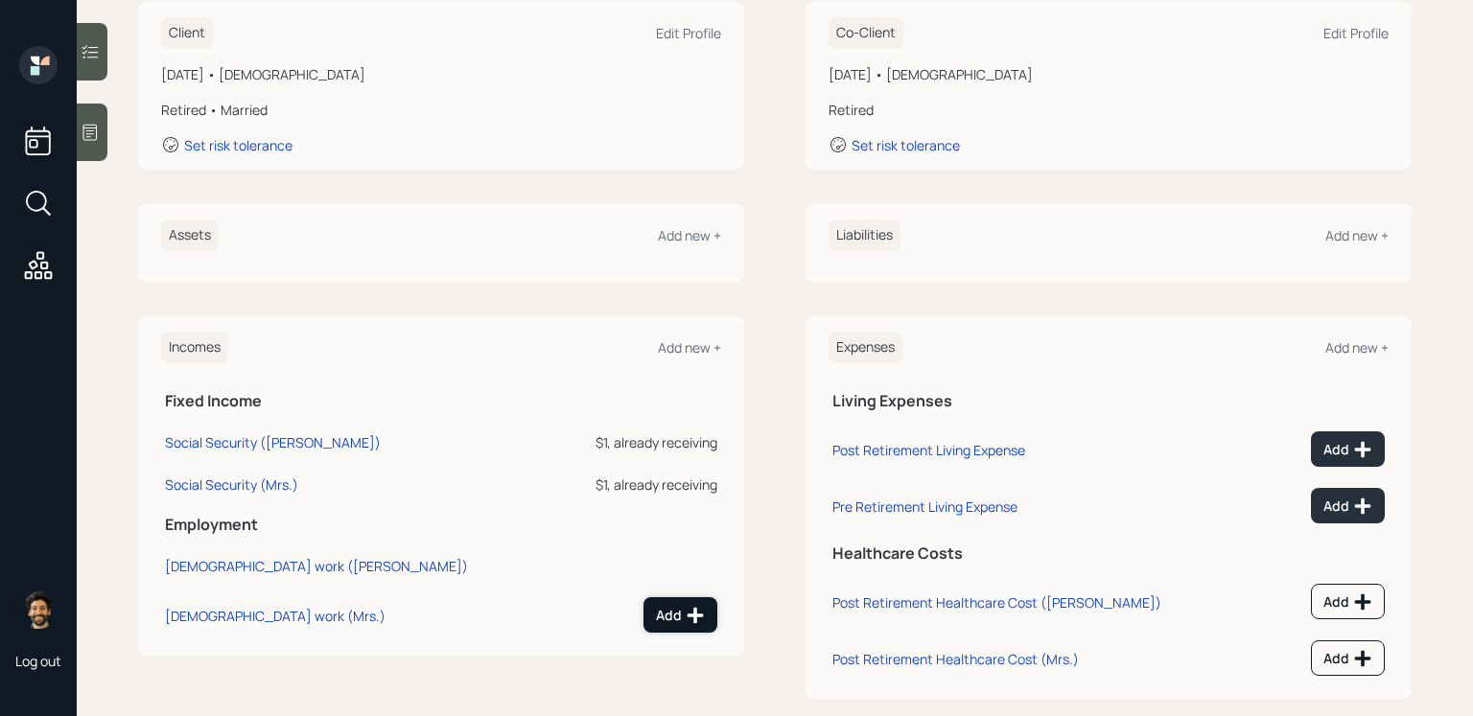
click at [685, 587] on div "Add" at bounding box center [680, 615] width 49 height 19
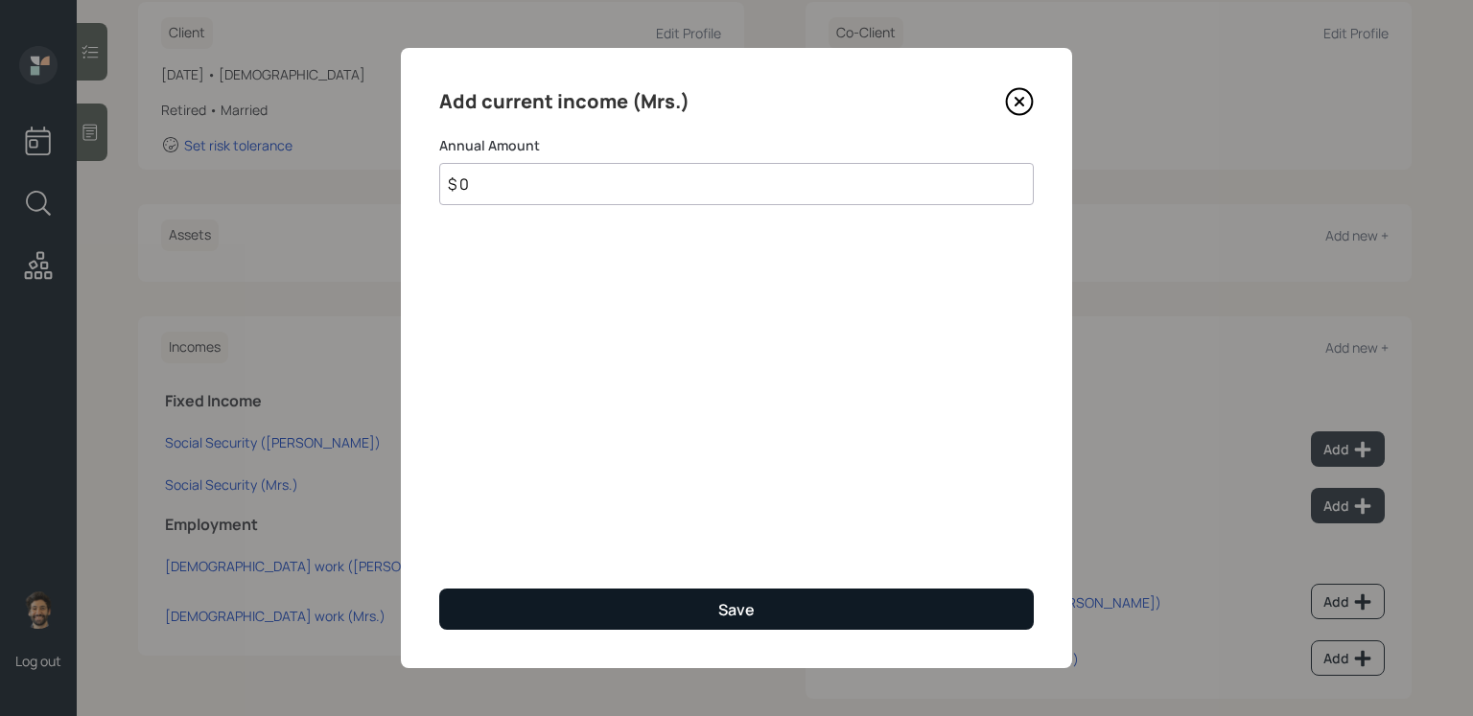
type input "$ 0"
click at [645, 587] on button "Save" at bounding box center [736, 609] width 594 height 41
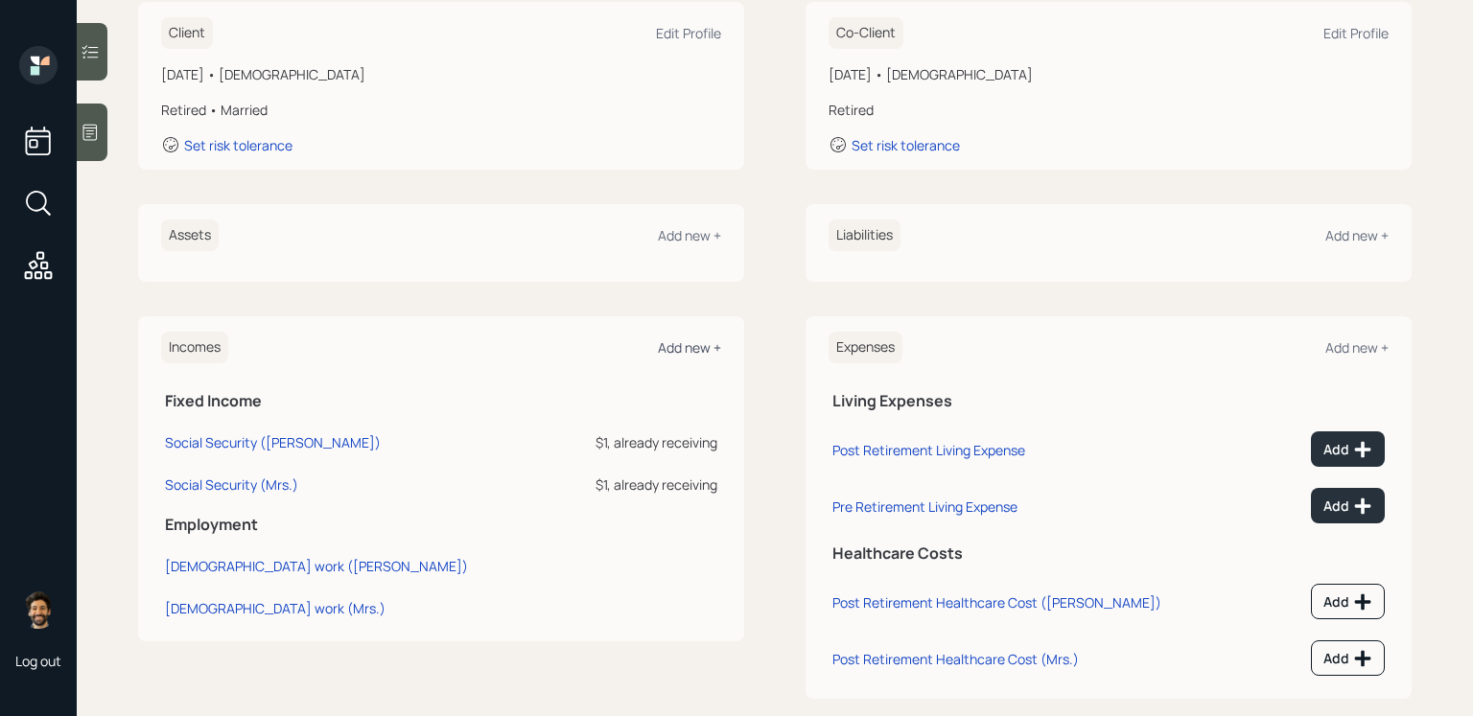
click at [687, 344] on div "Add new +" at bounding box center [689, 347] width 63 height 18
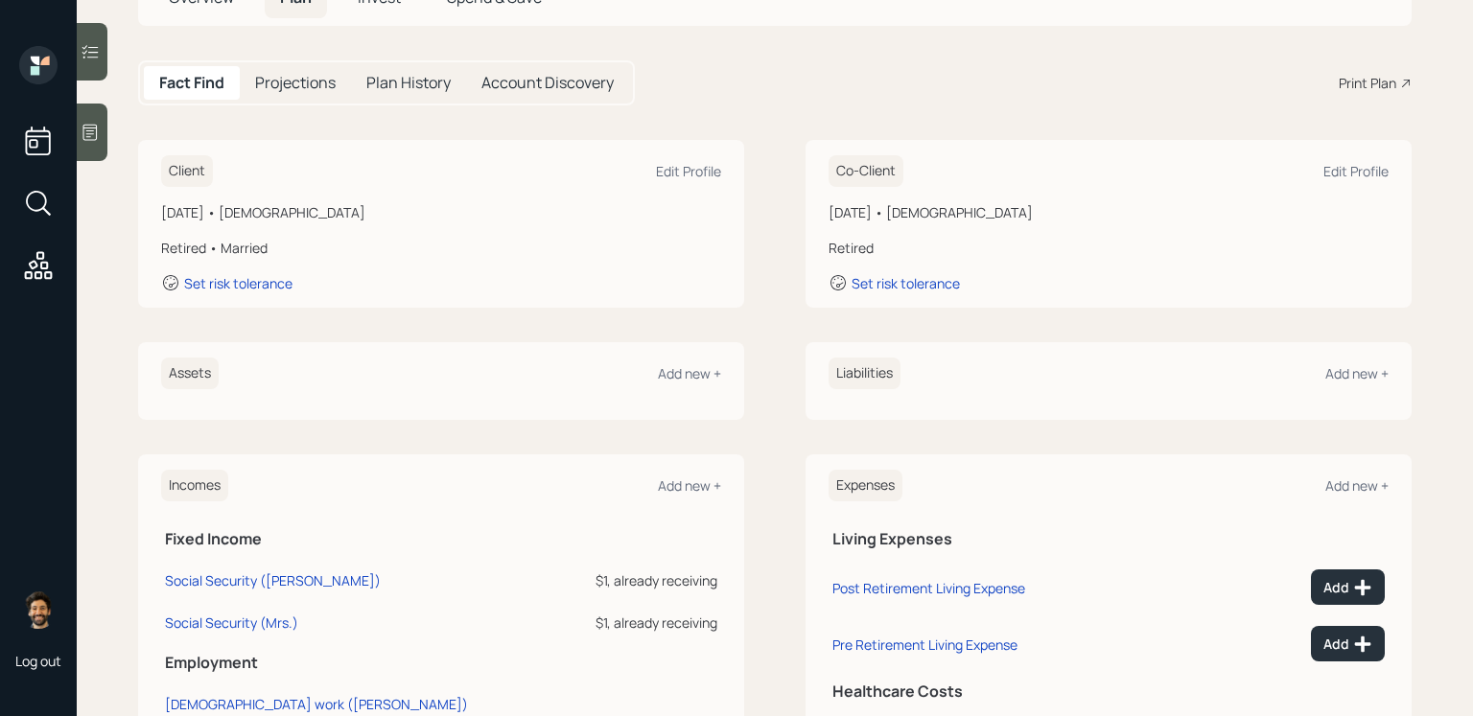
scroll to position [132, 0]
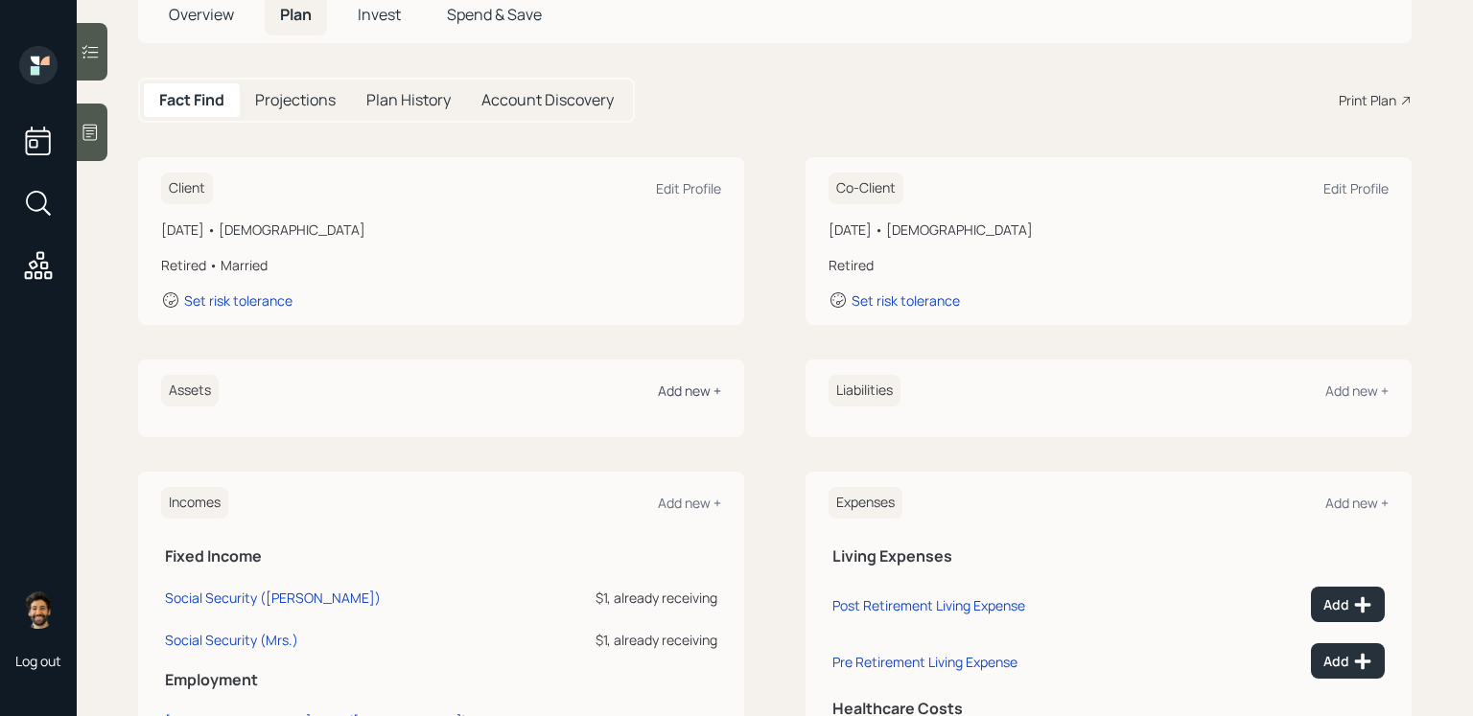
click at [687, 384] on div "Add new +" at bounding box center [689, 391] width 63 height 18
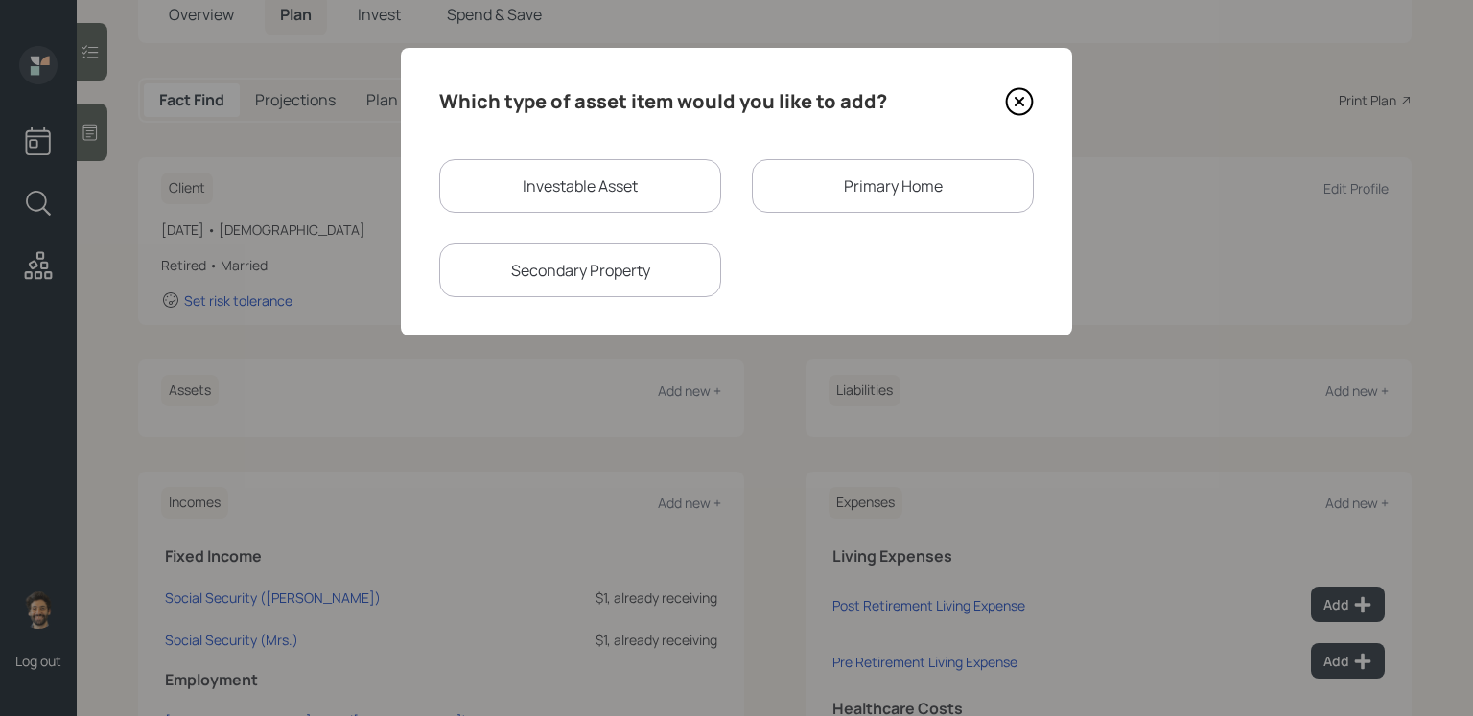
click at [547, 193] on div "Investable Asset" at bounding box center [580, 186] width 282 height 54
select select "taxable"
select select "balanced"
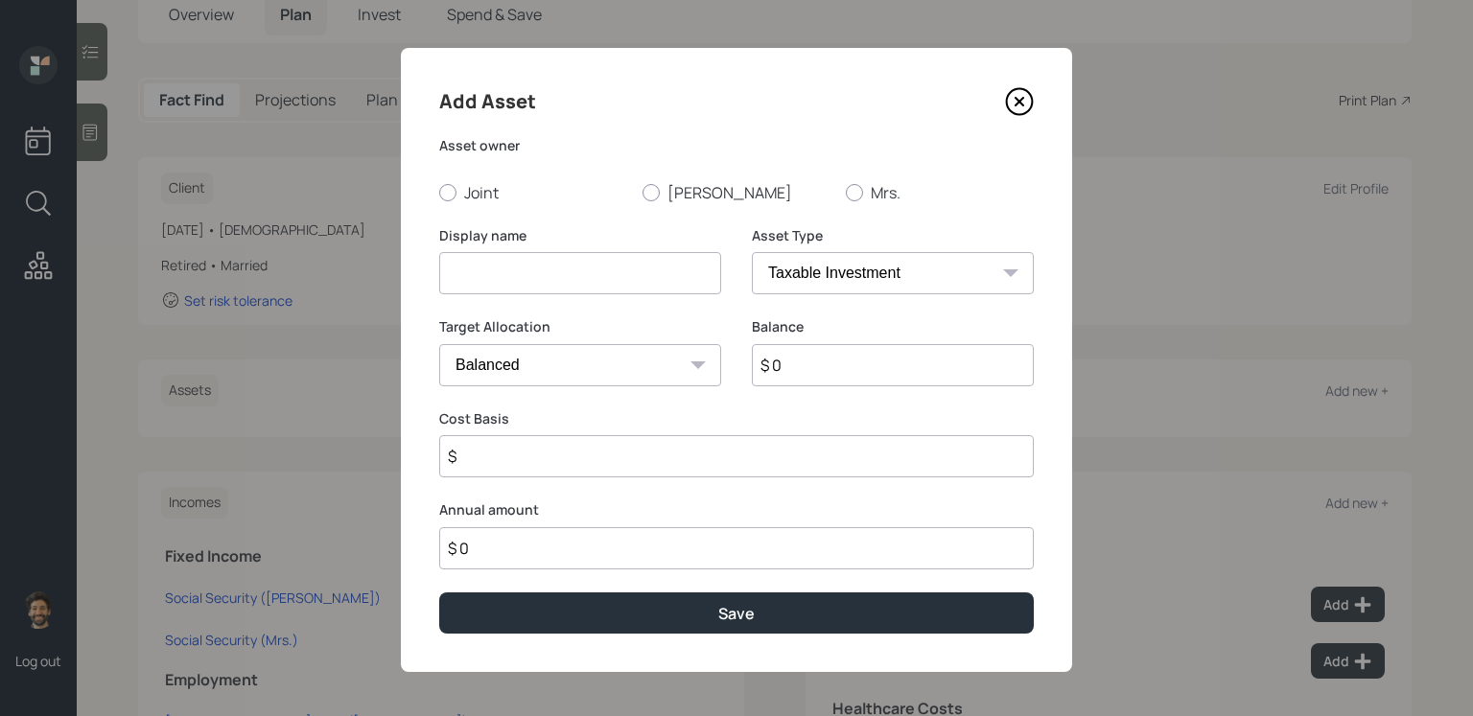
click at [535, 269] on input at bounding box center [580, 273] width 282 height 42
type input "Annuity"
click at [662, 190] on label "[PERSON_NAME]" at bounding box center [736, 192] width 188 height 21
click at [642, 192] on input "[PERSON_NAME]" at bounding box center [641, 192] width 1 height 1
radio input "true"
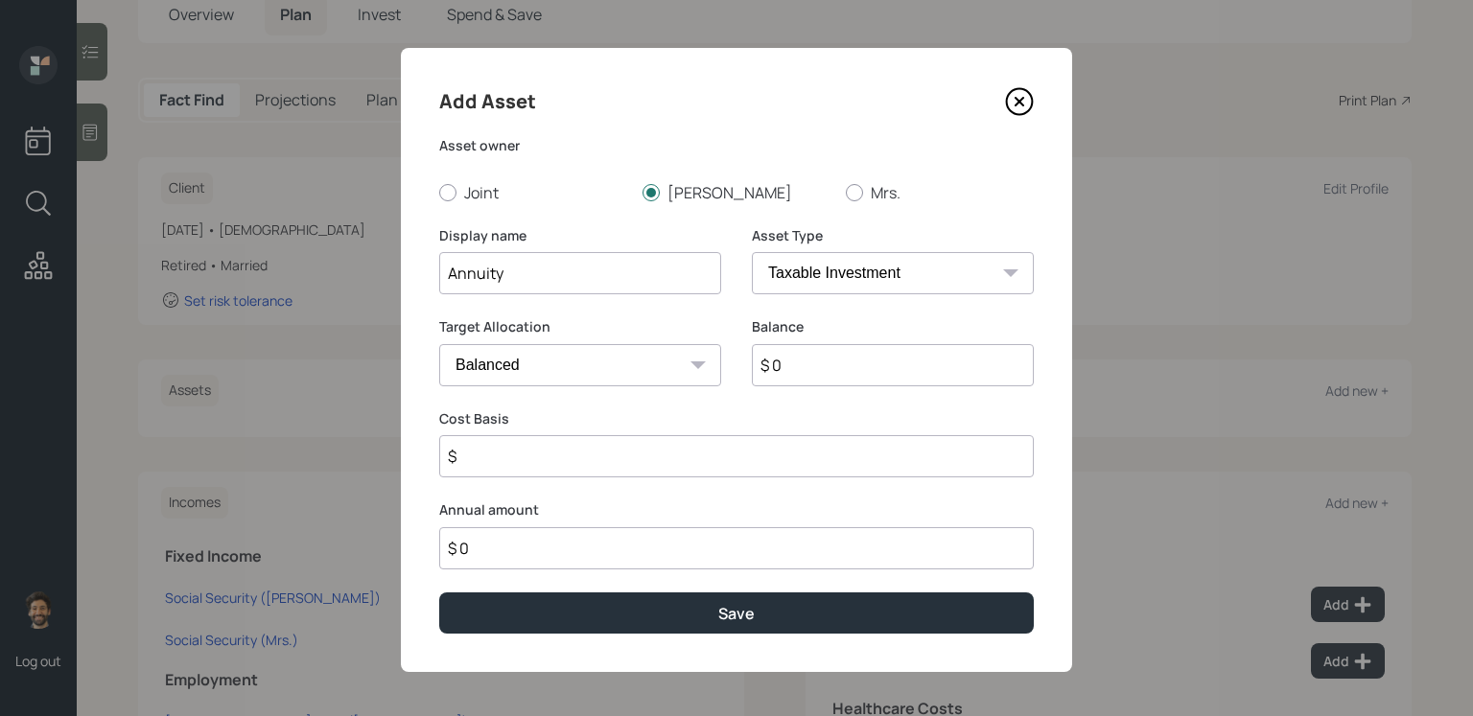
click at [791, 369] on input "$ 0" at bounding box center [893, 365] width 282 height 42
type input "$ 100,000"
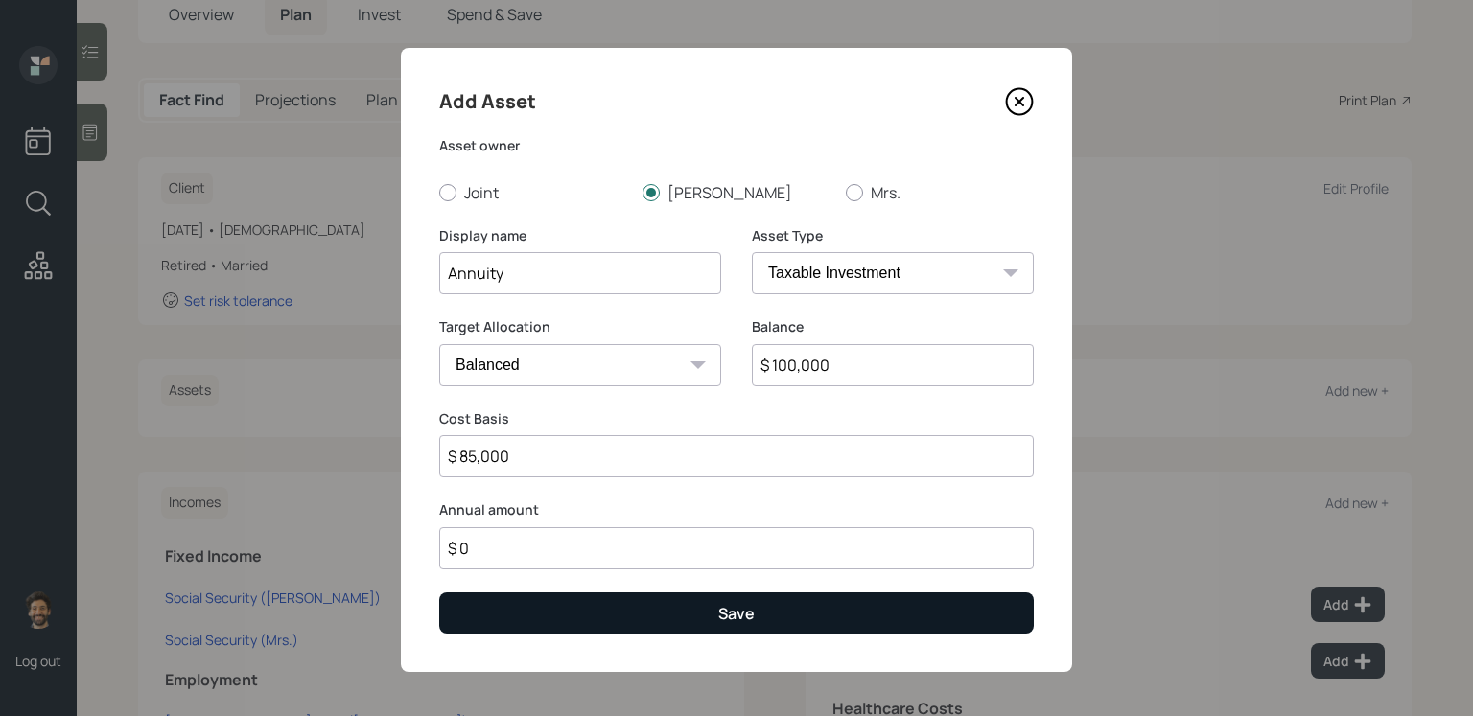
type input "$ 85,000"
click at [734, 587] on button "Save" at bounding box center [736, 613] width 594 height 41
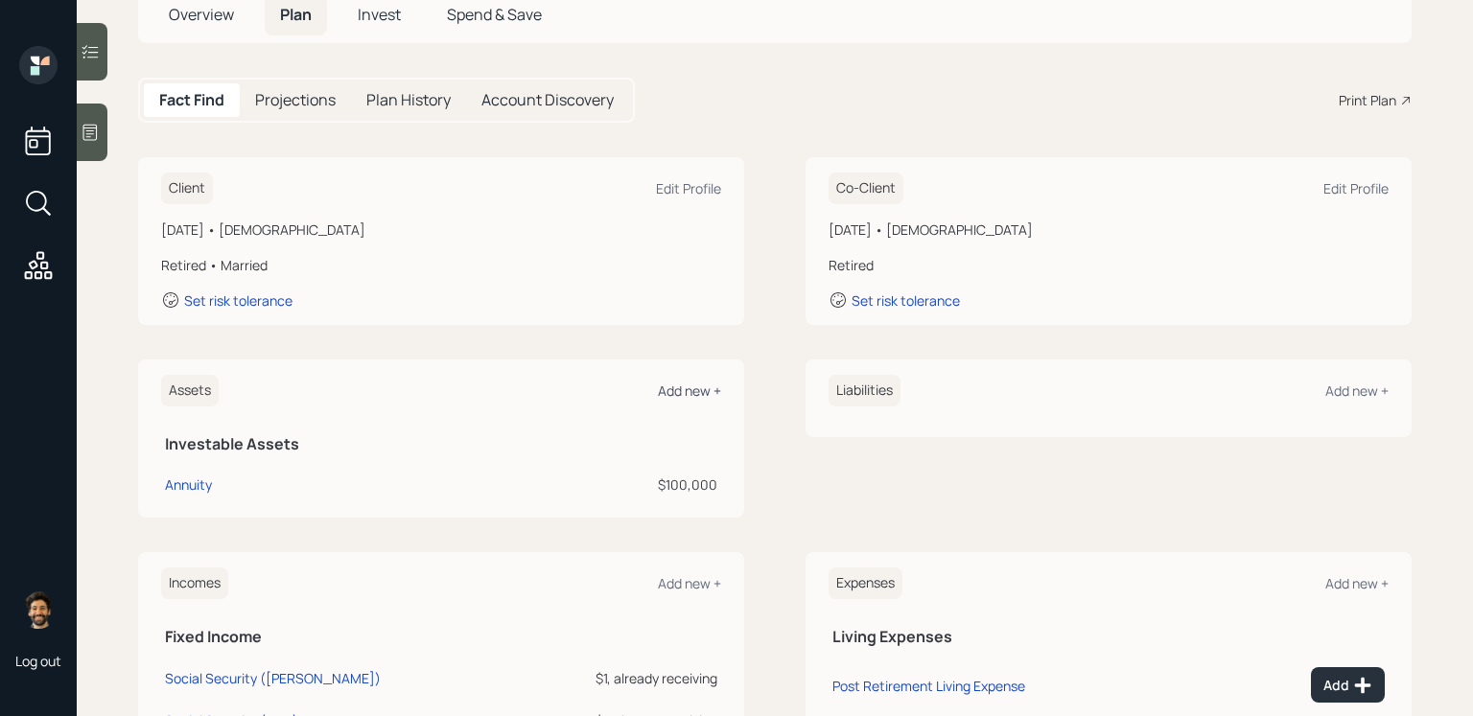
click at [684, 388] on div "Add new +" at bounding box center [689, 391] width 63 height 18
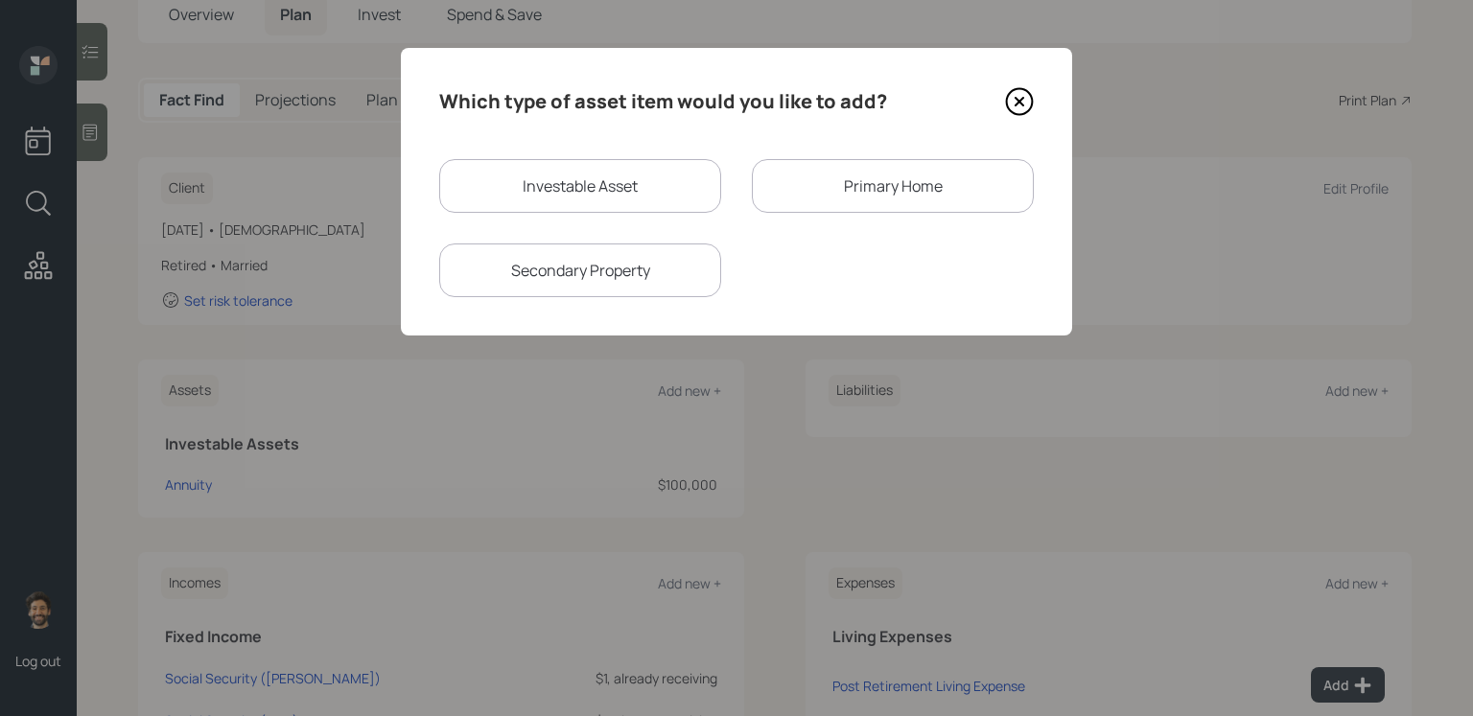
click at [542, 195] on div "Investable Asset" at bounding box center [580, 186] width 282 height 54
select select "taxable"
select select "balanced"
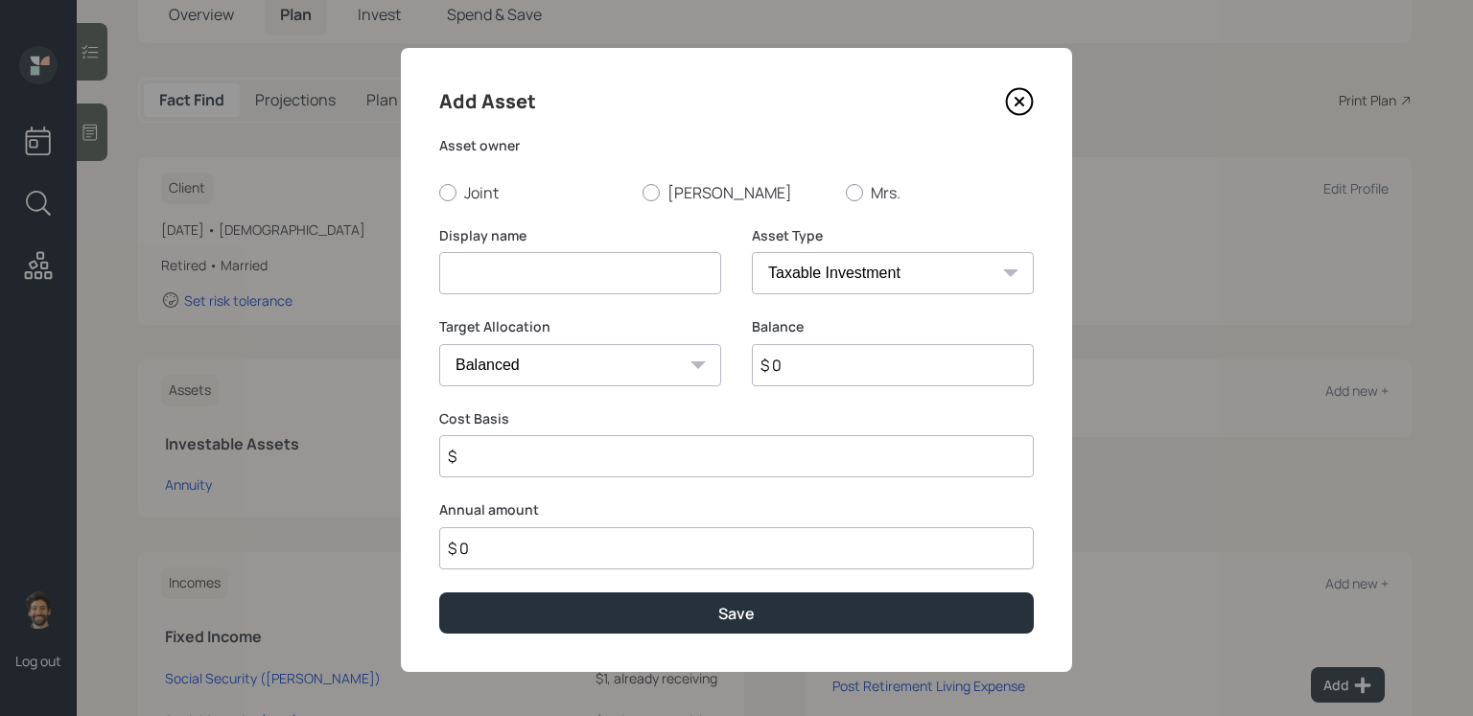
click at [551, 272] on input at bounding box center [580, 273] width 282 height 42
type input "Annuity"
click at [662, 201] on label "[PERSON_NAME]" at bounding box center [736, 192] width 188 height 21
click at [642, 193] on input "[PERSON_NAME]" at bounding box center [641, 192] width 1 height 1
radio input "true"
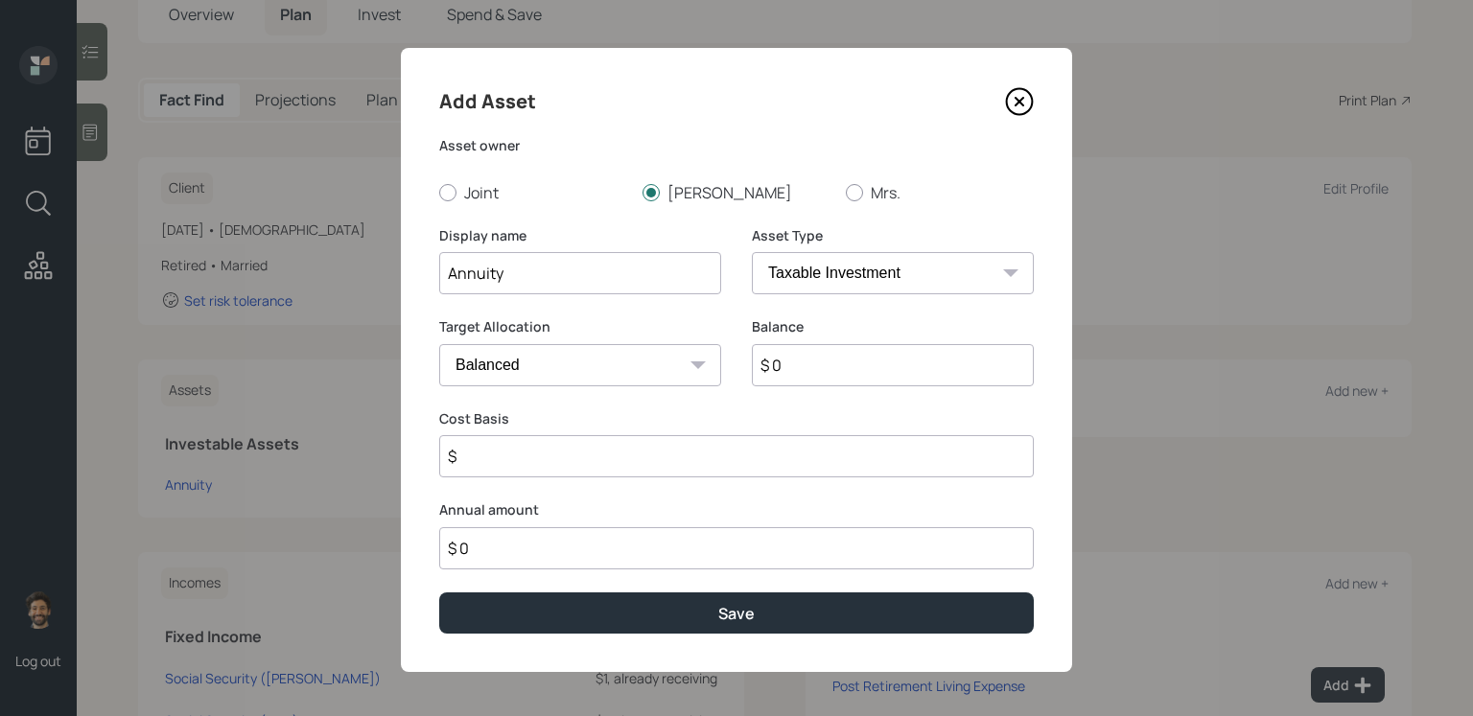
click at [790, 353] on input "$ 0" at bounding box center [893, 365] width 282 height 42
type input "$ 129,000"
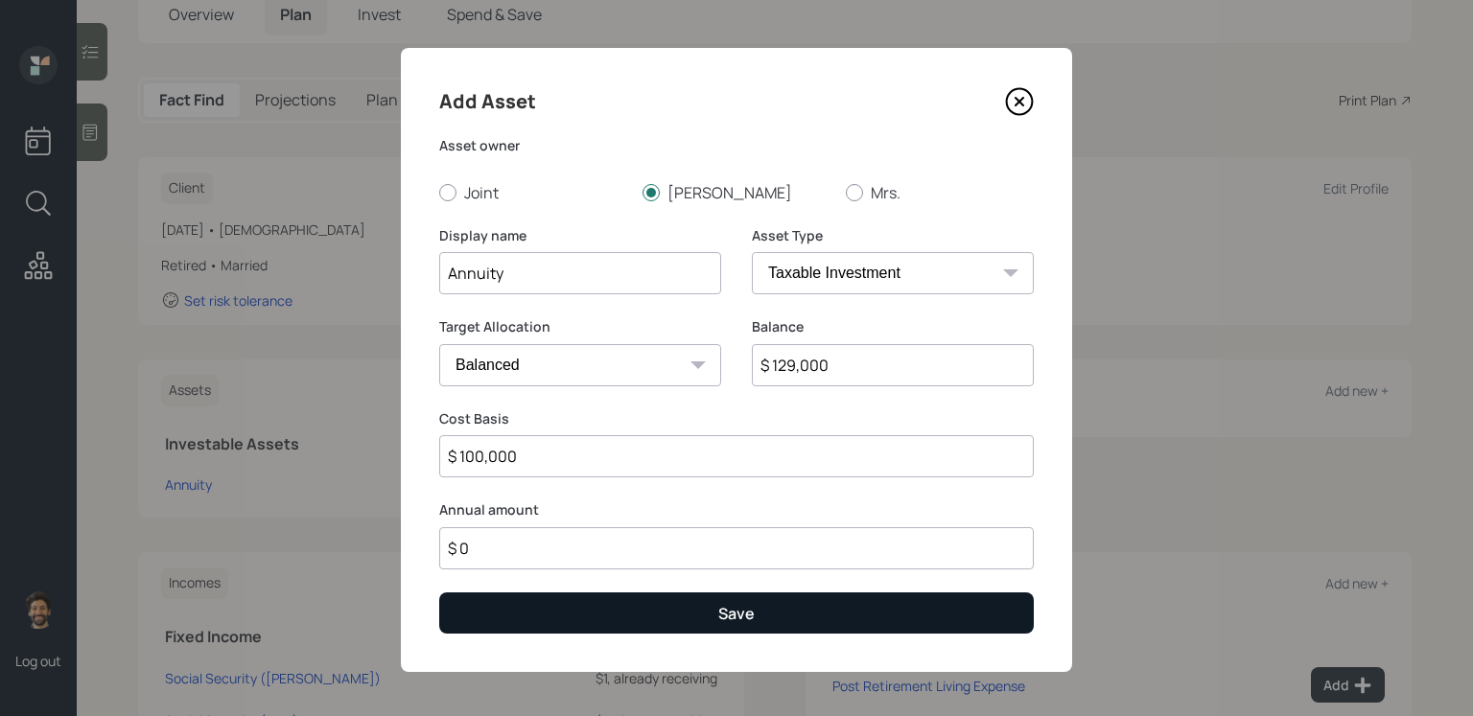
type input "$ 100,000"
click at [628, 587] on button "Save" at bounding box center [736, 613] width 594 height 41
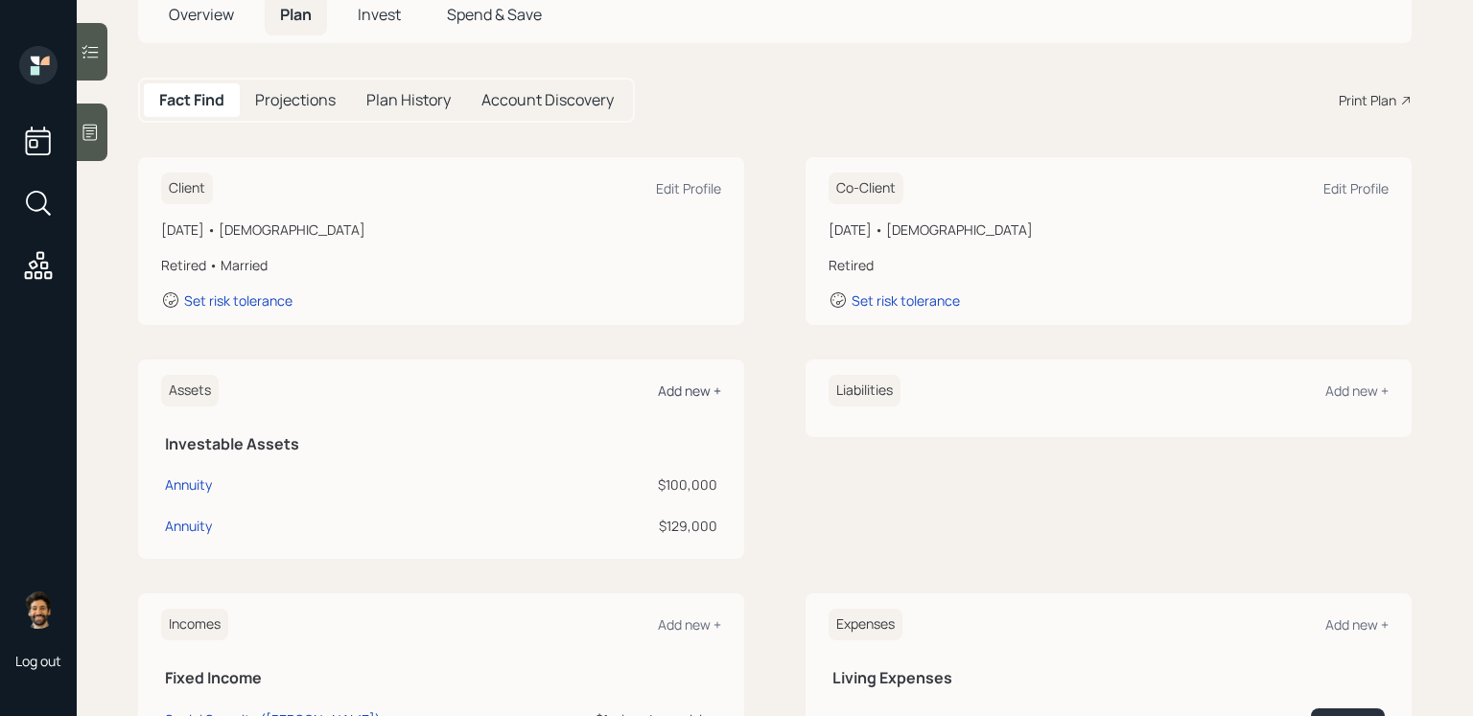
click at [687, 389] on div "Add new +" at bounding box center [689, 391] width 63 height 18
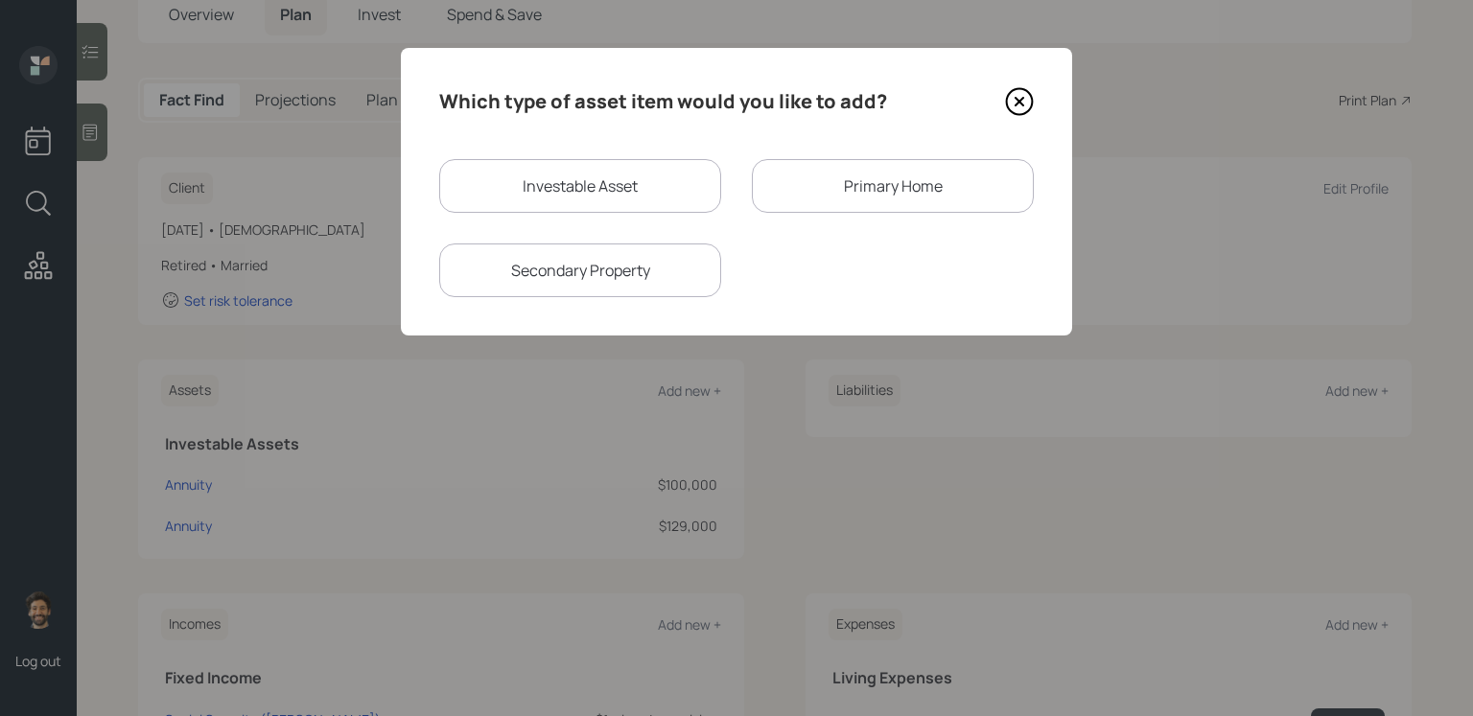
click at [527, 190] on div "Investable Asset" at bounding box center [580, 186] width 282 height 54
select select "taxable"
select select "balanced"
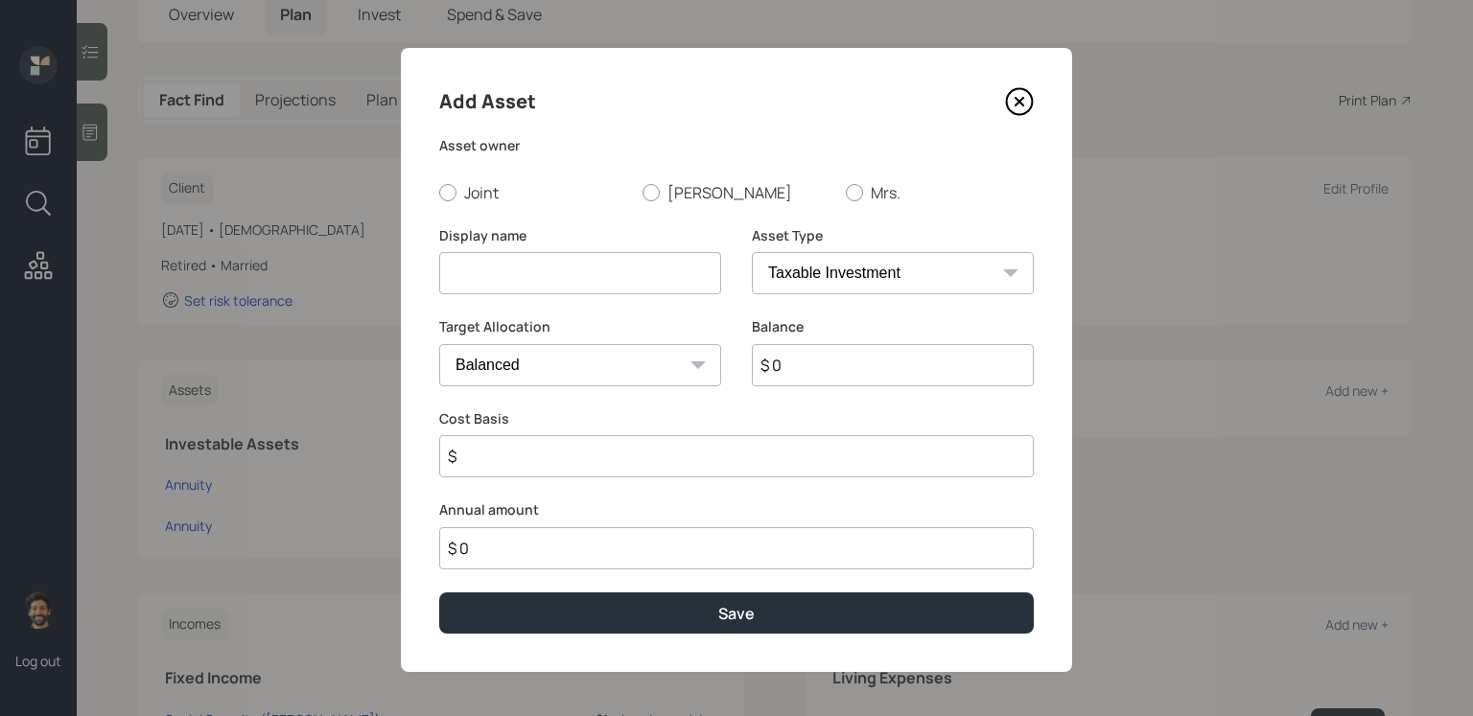
click at [520, 261] on input at bounding box center [580, 273] width 282 height 42
type input "Checking / Savings"
click at [790, 372] on input "$ 0" at bounding box center [893, 365] width 282 height 42
type input "$ 100,000"
click at [454, 188] on div at bounding box center [447, 192] width 17 height 17
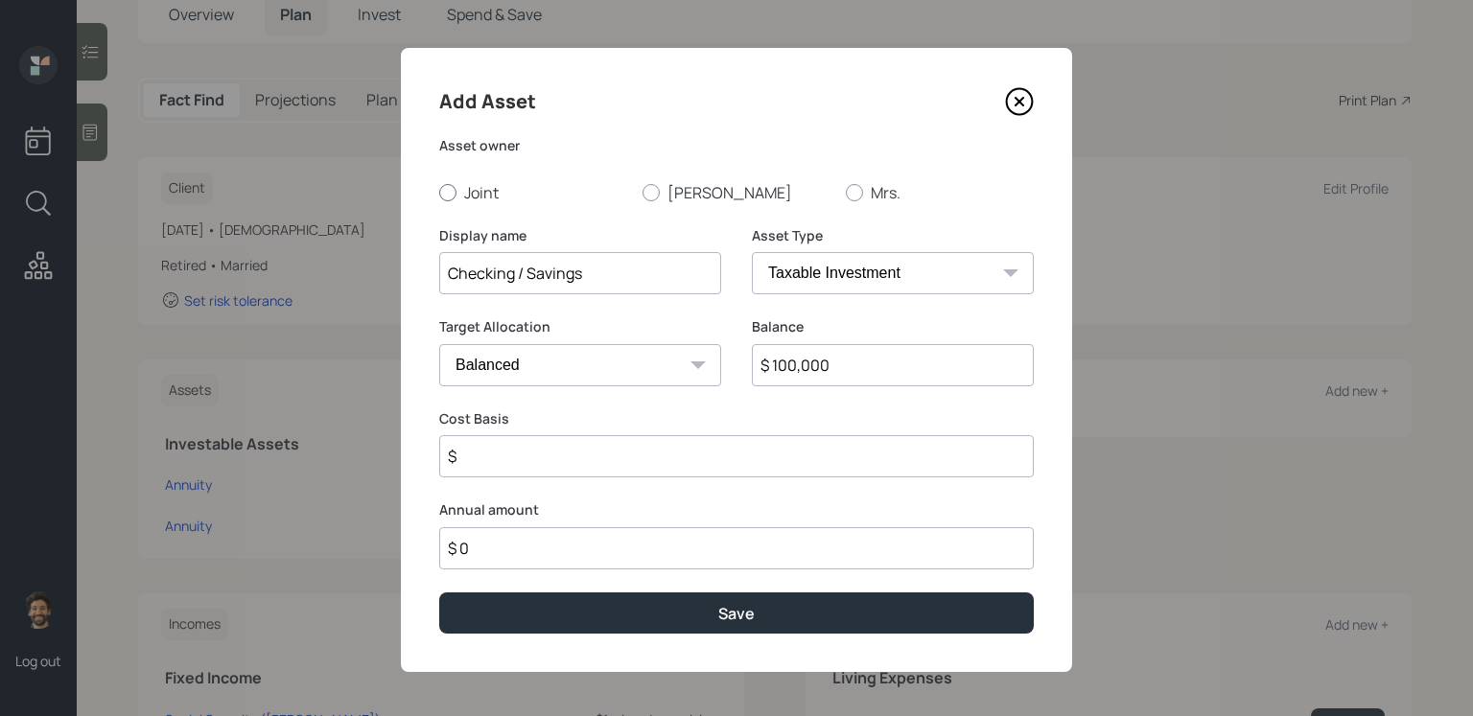
click at [439, 192] on input "Joint" at bounding box center [438, 192] width 1 height 1
radio input "true"
click at [793, 283] on select "SEP [PERSON_NAME] IRA 401(k) [PERSON_NAME] 401(k) 403(b) [PERSON_NAME] 403(b) 4…" at bounding box center [893, 273] width 282 height 42
select select "emergency_fund"
click at [752, 252] on select "SEP [PERSON_NAME] IRA 401(k) [PERSON_NAME] 401(k) 403(b) [PERSON_NAME] 403(b) 4…" at bounding box center [893, 273] width 282 height 42
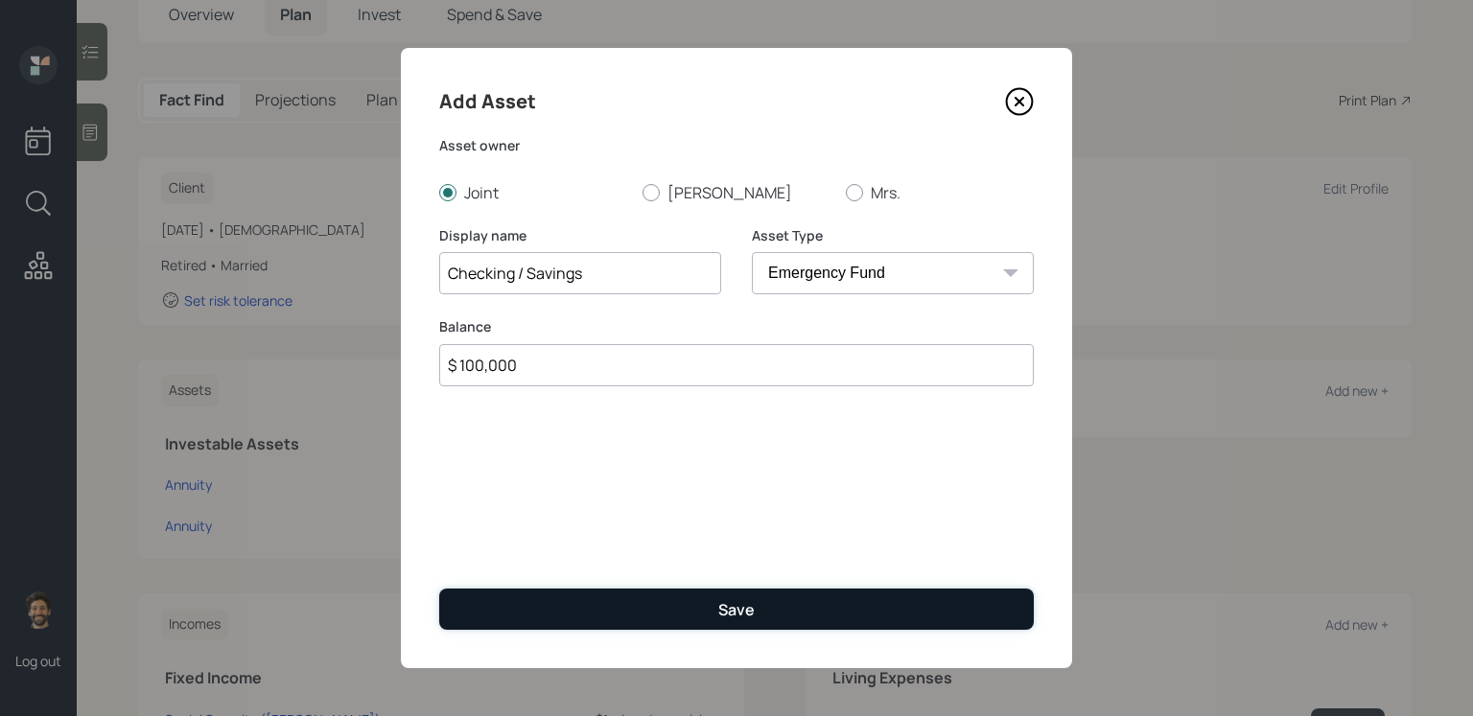
click at [563, 587] on button "Save" at bounding box center [736, 609] width 594 height 41
